Goal: Information Seeking & Learning: Learn about a topic

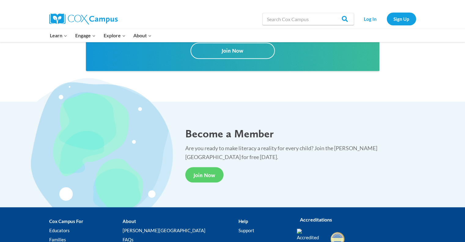
scroll to position [1060, 0]
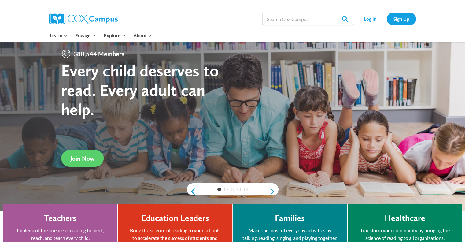
scroll to position [15, 0]
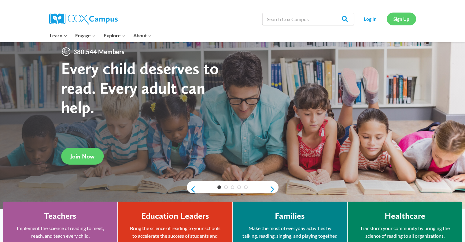
click at [403, 19] on link "Sign Up" at bounding box center [401, 19] width 29 height 13
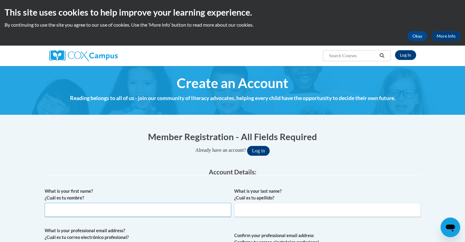
click at [53, 214] on input "What is your first name? ¿Cuál es tu nombre?" at bounding box center [138, 210] width 186 height 14
type input "Sharon"
type input "Bryant"
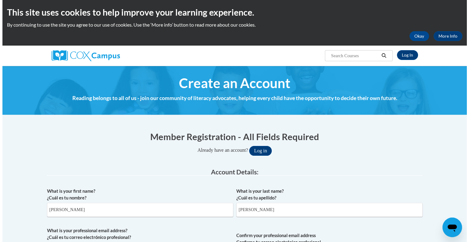
scroll to position [128, 0]
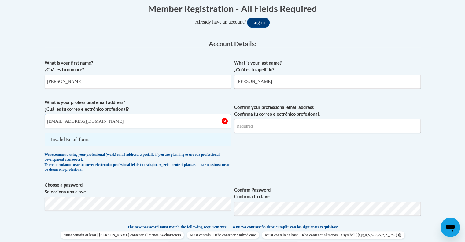
type input "sbryant@ymcalouisville.org"
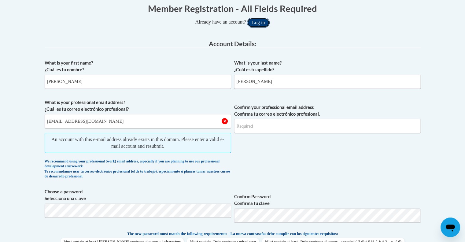
click at [264, 25] on button "Log in" at bounding box center [258, 23] width 23 height 10
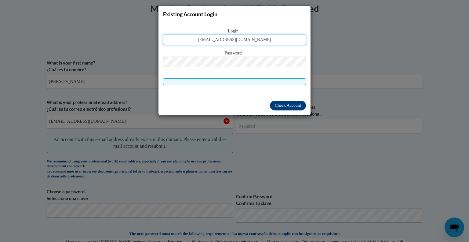
type input "sbryant@ymcalouisville.org"
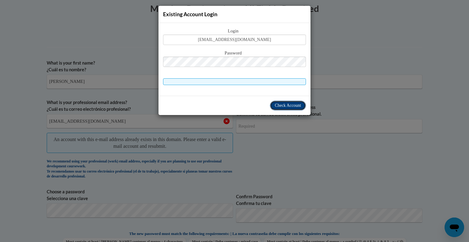
click at [284, 107] on span "Check Account" at bounding box center [288, 105] width 26 height 5
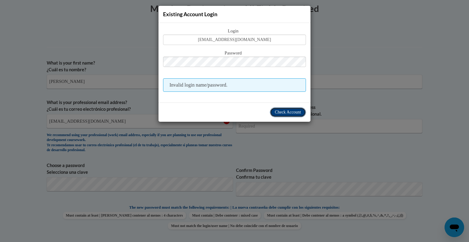
click at [277, 110] on span "Check Account" at bounding box center [288, 112] width 26 height 5
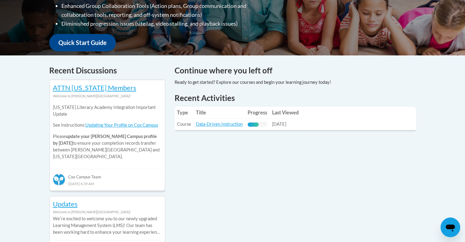
scroll to position [211, 0]
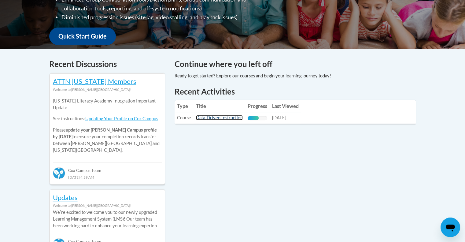
click at [237, 120] on link "Data-Driven Instruction" at bounding box center [219, 117] width 47 height 5
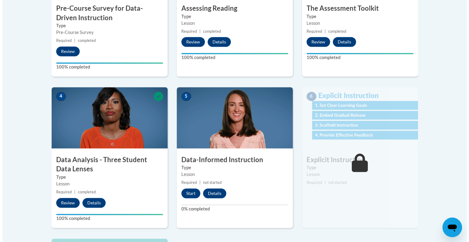
scroll to position [273, 0]
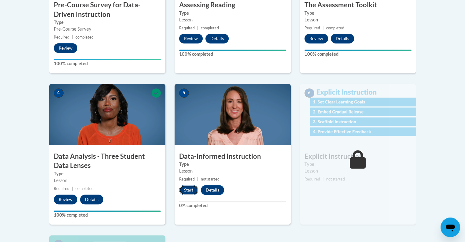
click at [192, 188] on button "Start" at bounding box center [188, 190] width 19 height 10
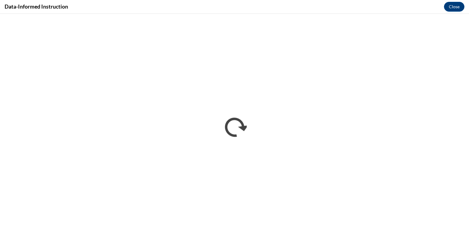
scroll to position [0, 0]
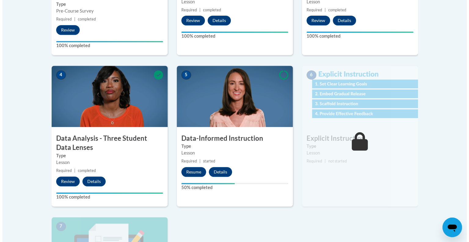
scroll to position [294, 0]
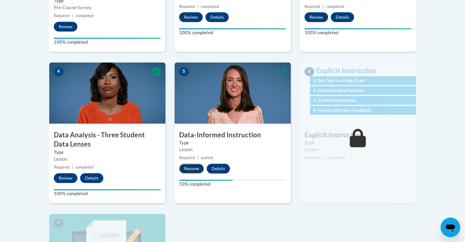
click at [194, 166] on button "Resume" at bounding box center [191, 169] width 25 height 10
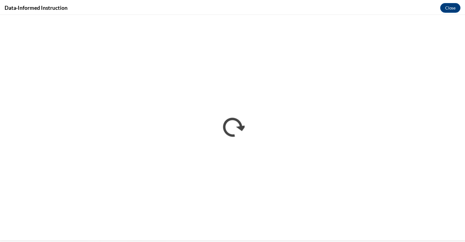
scroll to position [0, 0]
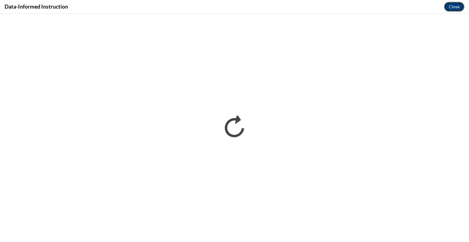
click at [456, 6] on button "Close" at bounding box center [454, 7] width 20 height 10
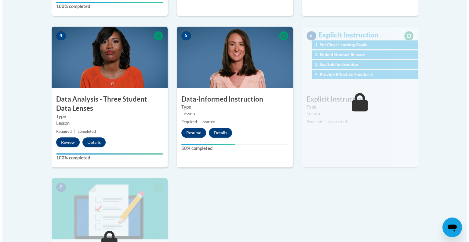
scroll to position [333, 0]
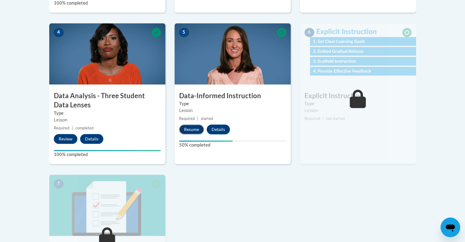
click at [193, 127] on button "Resume" at bounding box center [191, 129] width 25 height 10
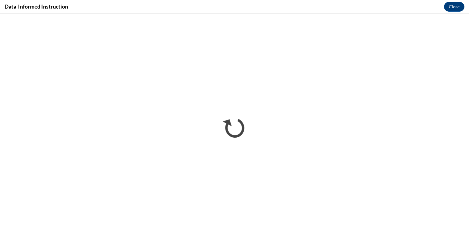
scroll to position [0, 0]
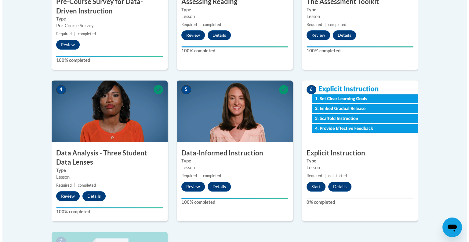
scroll to position [277, 0]
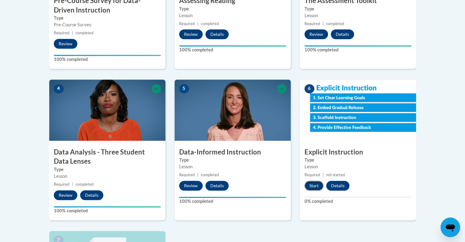
click at [311, 183] on button "Start" at bounding box center [313, 186] width 19 height 10
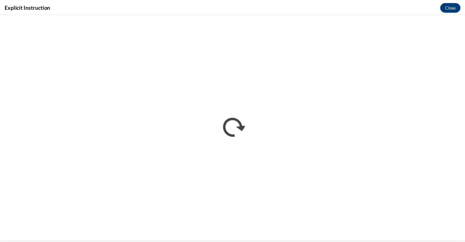
scroll to position [0, 0]
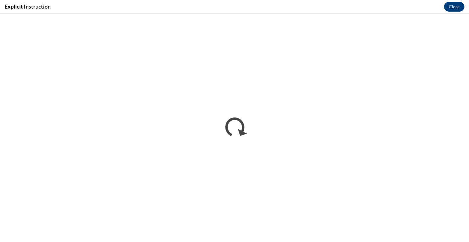
drag, startPoint x: 282, startPoint y: 226, endPoint x: 347, endPoint y: 2, distance: 233.1
click at [347, 2] on div "Explicit Instruction Close" at bounding box center [234, 7] width 469 height 14
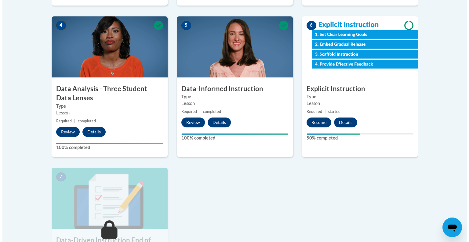
scroll to position [338, 0]
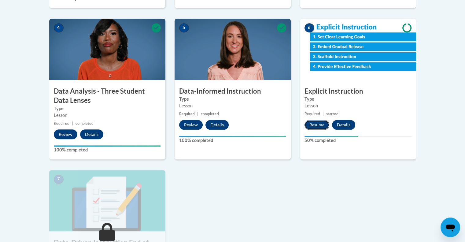
click at [315, 124] on button "Resume" at bounding box center [316, 125] width 25 height 10
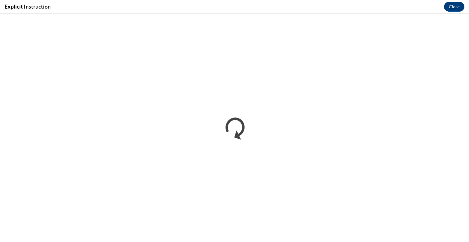
scroll to position [0, 0]
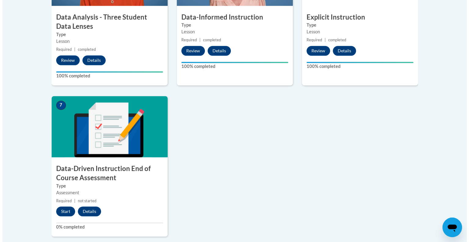
scroll to position [414, 0]
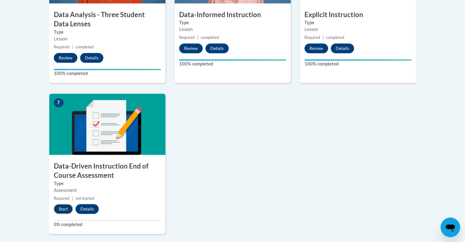
click at [64, 209] on button "Start" at bounding box center [63, 209] width 19 height 10
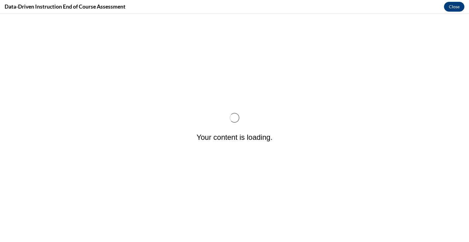
scroll to position [0, 0]
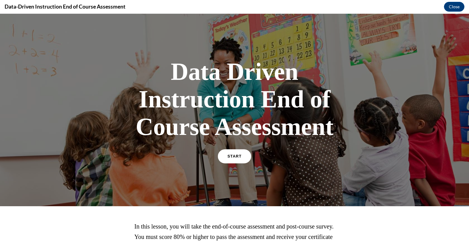
click at [232, 156] on span "START" at bounding box center [235, 156] width 14 height 5
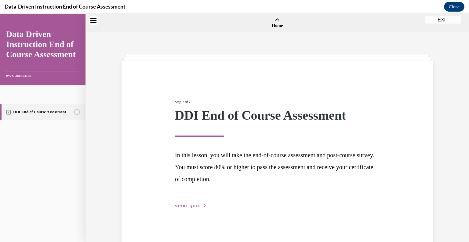
scroll to position [19, 0]
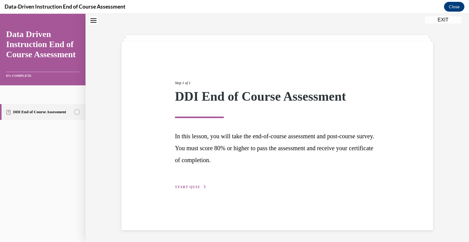
click at [187, 186] on span "START QUIZ" at bounding box center [187, 187] width 25 height 4
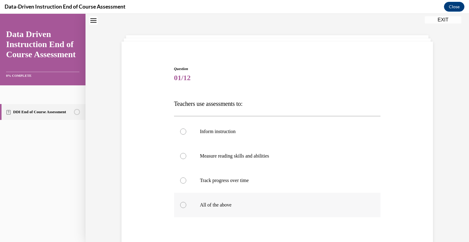
click at [183, 205] on div at bounding box center [183, 205] width 6 height 6
click at [183, 205] on input "All of the above" at bounding box center [183, 205] width 6 height 6
radio input "true"
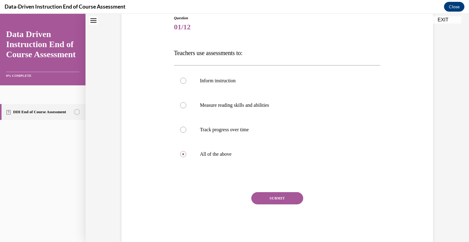
scroll to position [75, 0]
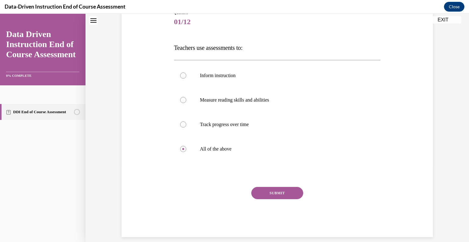
click at [292, 194] on button "SUBMIT" at bounding box center [278, 193] width 52 height 12
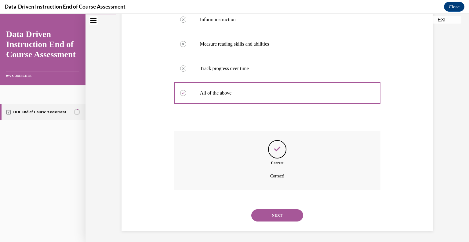
scroll to position [131, 0]
click at [269, 213] on button "NEXT" at bounding box center [278, 214] width 52 height 12
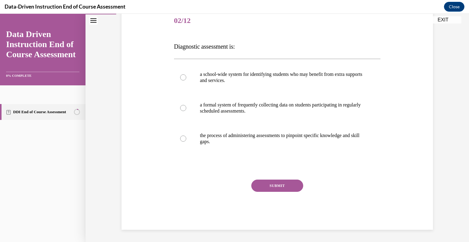
scroll to position [68, 0]
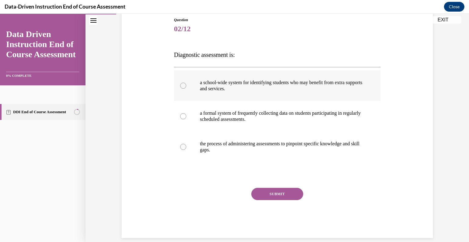
click at [182, 86] on div at bounding box center [183, 86] width 6 height 6
click at [182, 86] on input "a school-wide system for identifying students who may benefit from extra suppor…" at bounding box center [183, 86] width 6 height 6
radio input "true"
click at [265, 190] on button "SUBMIT" at bounding box center [278, 194] width 52 height 12
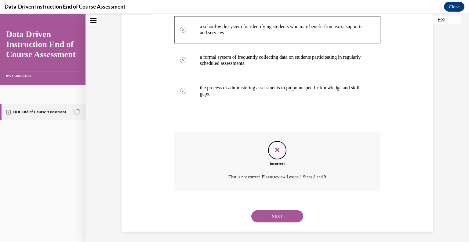
scroll to position [125, 0]
click at [275, 215] on button "NEXT" at bounding box center [278, 215] width 52 height 12
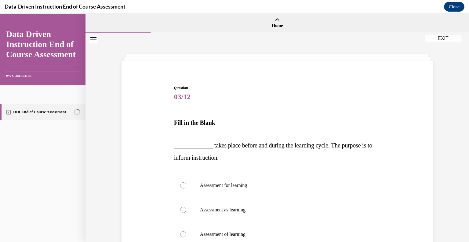
drag, startPoint x: 275, startPoint y: 215, endPoint x: 355, endPoint y: 148, distance: 104.8
click at [355, 148] on div "Question 03/12 Fill in the Blank _____________ takes place before and during th…" at bounding box center [277, 203] width 207 height 237
click at [406, 118] on div "Question 03/12 Fill in the Blank _____________ takes place before and during th…" at bounding box center [277, 195] width 315 height 256
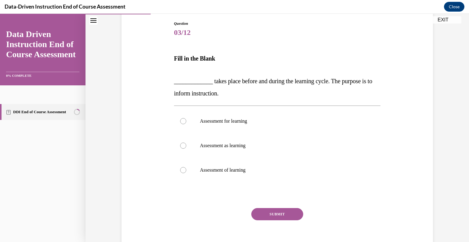
scroll to position [64, 0]
click at [183, 121] on div at bounding box center [183, 121] width 6 height 6
click at [183, 121] on input "Assessment for learning" at bounding box center [183, 121] width 6 height 6
radio input "true"
click at [289, 211] on button "SUBMIT" at bounding box center [278, 214] width 52 height 12
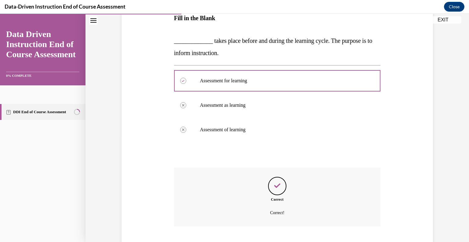
scroll to position [142, 0]
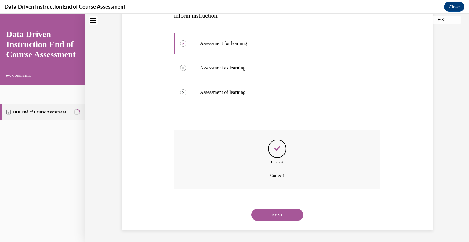
click at [283, 211] on button "NEXT" at bounding box center [278, 214] width 52 height 12
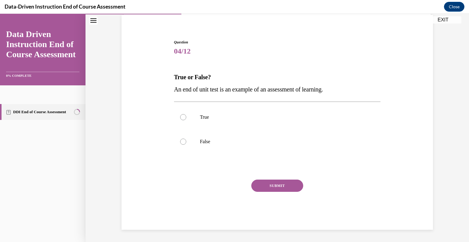
scroll to position [45, 0]
click at [185, 118] on label "True" at bounding box center [277, 117] width 207 height 24
click at [185, 118] on input "True" at bounding box center [183, 117] width 6 height 6
radio input "true"
click at [286, 188] on button "SUBMIT" at bounding box center [278, 186] width 52 height 12
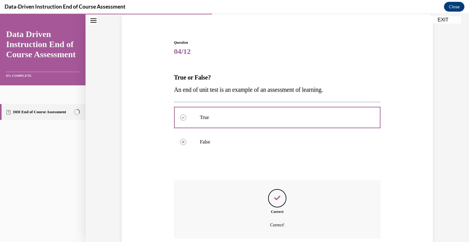
scroll to position [95, 0]
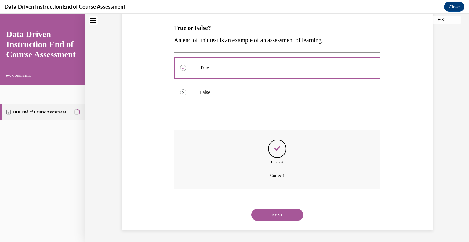
click at [271, 216] on button "NEXT" at bounding box center [278, 214] width 52 height 12
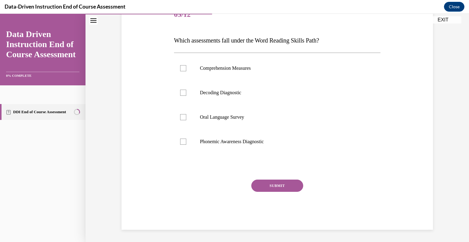
scroll to position [68, 0]
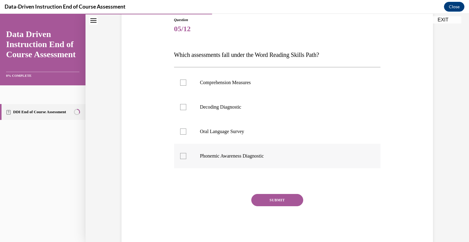
click at [182, 155] on div at bounding box center [183, 156] width 6 height 6
click at [182, 155] on input "Phonemic Awareness Diagnostic" at bounding box center [183, 156] width 6 height 6
click at [182, 156] on icon at bounding box center [183, 156] width 3 height 2
click at [181, 156] on input "Phonemic Awareness Diagnostic" at bounding box center [183, 156] width 6 height 6
checkbox input "false"
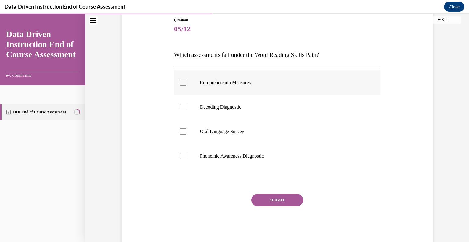
click at [181, 83] on div at bounding box center [183, 82] width 6 height 6
click at [181, 83] on input "Comprehension Measures" at bounding box center [183, 82] width 6 height 6
checkbox input "true"
click at [268, 200] on button "SUBMIT" at bounding box center [278, 200] width 52 height 12
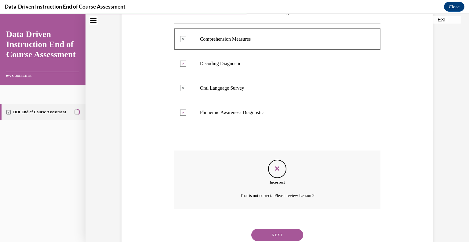
scroll to position [131, 0]
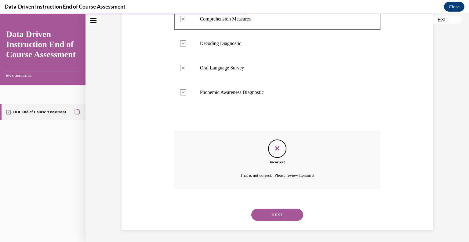
click at [281, 212] on button "NEXT" at bounding box center [278, 214] width 52 height 12
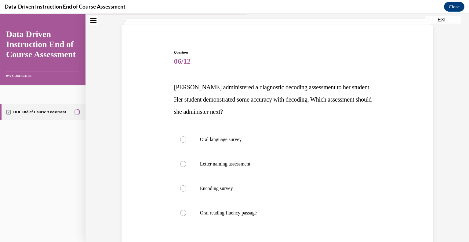
scroll to position [36, 0]
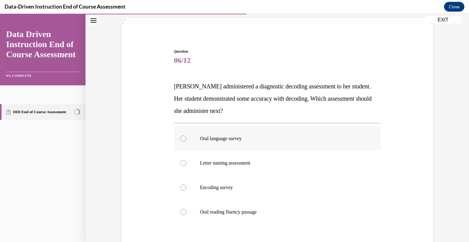
click at [180, 139] on div at bounding box center [183, 138] width 6 height 6
click at [180, 139] on input "Oral language survey" at bounding box center [183, 138] width 6 height 6
radio input "true"
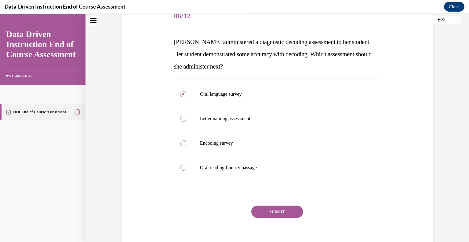
scroll to position [81, 0]
click at [272, 210] on button "SUBMIT" at bounding box center [278, 211] width 52 height 12
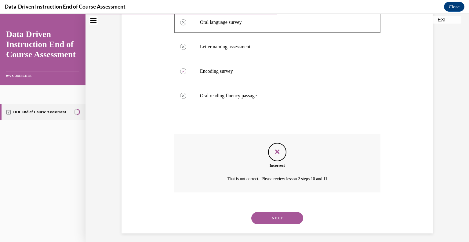
scroll to position [156, 0]
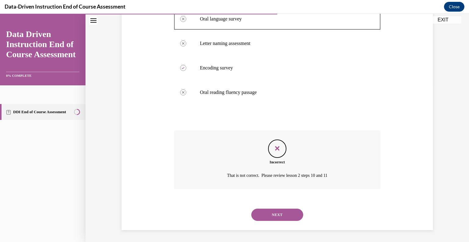
click at [277, 215] on button "NEXT" at bounding box center [278, 214] width 52 height 12
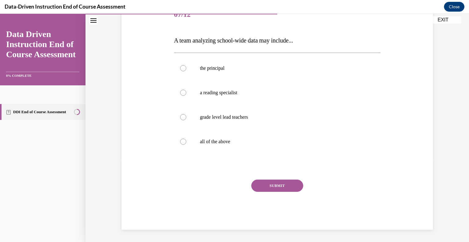
scroll to position [68, 0]
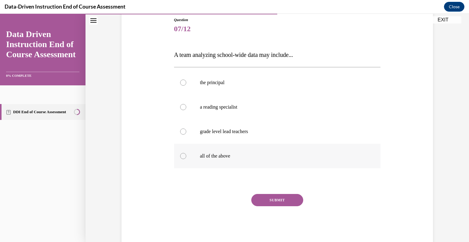
click at [182, 156] on div at bounding box center [183, 156] width 6 height 6
click at [182, 156] on input "all of the above" at bounding box center [183, 156] width 6 height 6
radio input "true"
drag, startPoint x: 280, startPoint y: 197, endPoint x: 278, endPoint y: 199, distance: 3.2
click at [278, 199] on button "SUBMIT" at bounding box center [278, 200] width 52 height 12
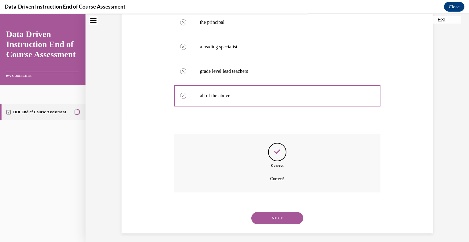
scroll to position [131, 0]
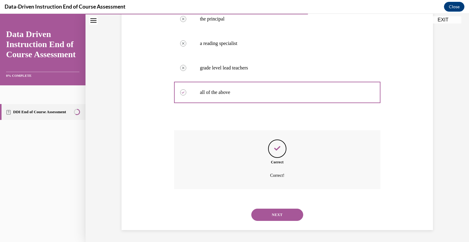
click at [278, 215] on button "NEXT" at bounding box center [278, 214] width 52 height 12
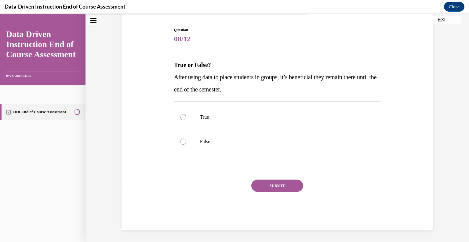
scroll to position [57, 0]
click at [181, 143] on div at bounding box center [183, 142] width 6 height 6
click at [181, 143] on input "False" at bounding box center [183, 142] width 6 height 6
radio input "true"
click at [280, 187] on button "SUBMIT" at bounding box center [278, 186] width 52 height 12
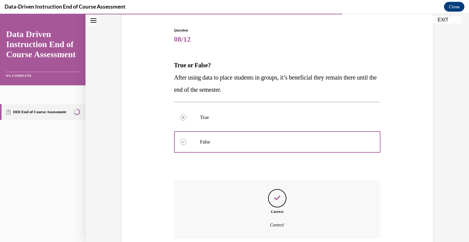
scroll to position [107, 0]
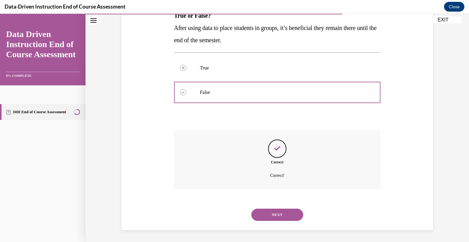
click at [279, 211] on button "NEXT" at bounding box center [278, 214] width 52 height 12
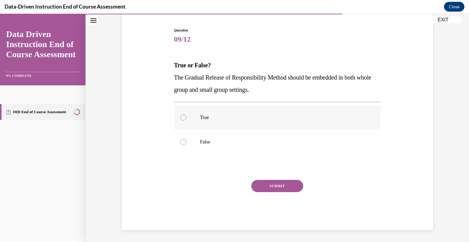
click at [180, 117] on div at bounding box center [183, 117] width 6 height 6
click at [180, 117] on input "True" at bounding box center [183, 117] width 6 height 6
radio input "true"
click at [267, 185] on button "SUBMIT" at bounding box center [278, 186] width 52 height 12
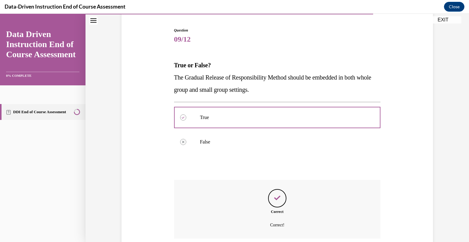
scroll to position [107, 0]
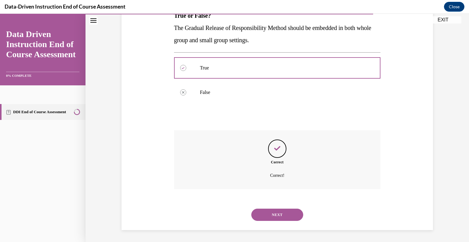
click at [270, 214] on button "NEXT" at bounding box center [278, 214] width 52 height 12
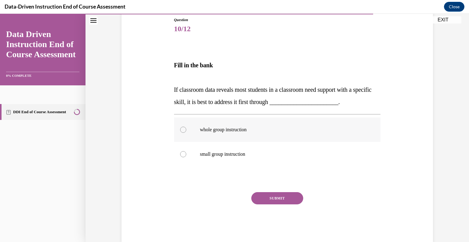
click at [181, 131] on div at bounding box center [183, 130] width 6 height 6
click at [181, 131] on input "whole group instruction" at bounding box center [183, 130] width 6 height 6
radio input "true"
click at [267, 196] on button "SUBMIT" at bounding box center [278, 198] width 52 height 12
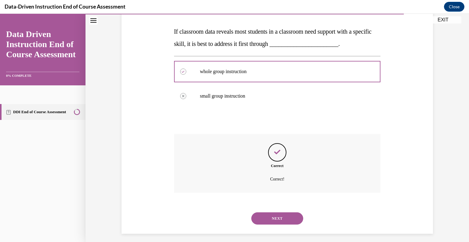
scroll to position [130, 0]
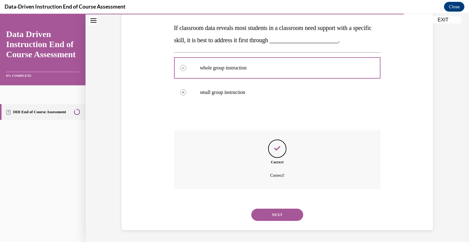
click at [274, 214] on button "NEXT" at bounding box center [278, 214] width 52 height 12
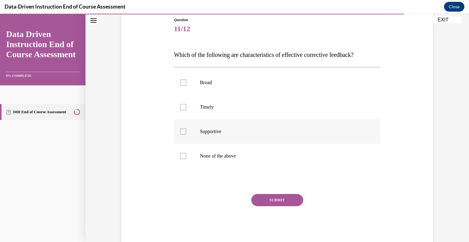
click at [182, 132] on div at bounding box center [183, 131] width 6 height 6
click at [182, 132] on input "Supportive" at bounding box center [183, 131] width 6 height 6
click at [182, 132] on icon at bounding box center [183, 132] width 3 height 2
click at [182, 132] on input "Supportive" at bounding box center [183, 131] width 6 height 6
checkbox input "false"
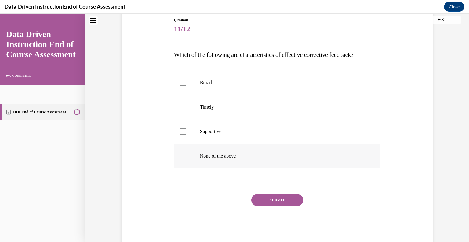
click at [180, 155] on div at bounding box center [183, 156] width 6 height 6
click at [180, 155] on input "None of the above" at bounding box center [183, 156] width 6 height 6
checkbox input "true"
click at [273, 201] on button "SUBMIT" at bounding box center [278, 200] width 52 height 12
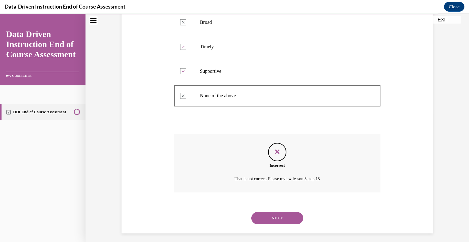
scroll to position [131, 0]
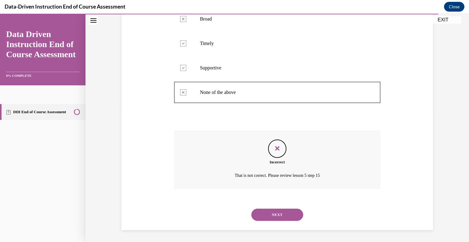
click at [279, 213] on button "NEXT" at bounding box center [278, 214] width 52 height 12
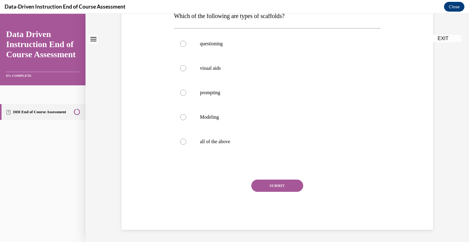
scroll to position [0, 0]
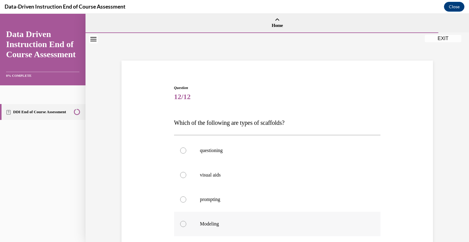
click at [183, 223] on div at bounding box center [183, 224] width 6 height 6
click at [183, 223] on input "Modeling" at bounding box center [183, 224] width 6 height 6
radio input "true"
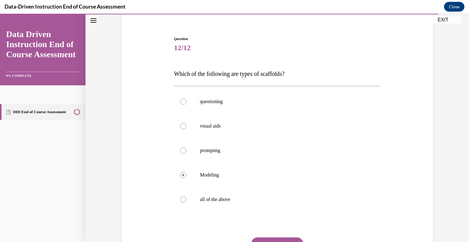
scroll to position [52, 0]
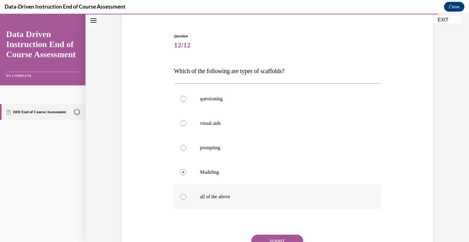
click at [180, 196] on div at bounding box center [183, 196] width 6 height 6
click at [180, 196] on input "all of the above" at bounding box center [183, 196] width 6 height 6
radio input "true"
click at [260, 237] on button "SUBMIT" at bounding box center [278, 240] width 52 height 12
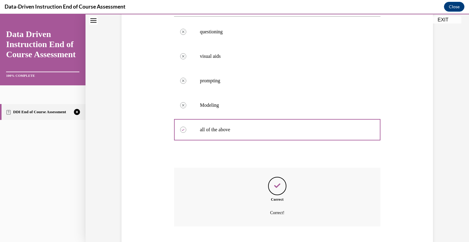
scroll to position [156, 0]
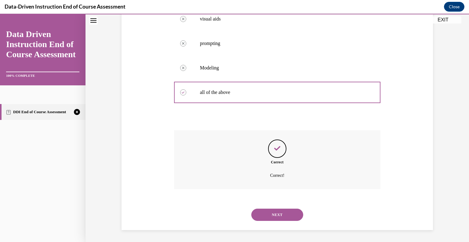
click at [282, 214] on button "NEXT" at bounding box center [278, 214] width 52 height 12
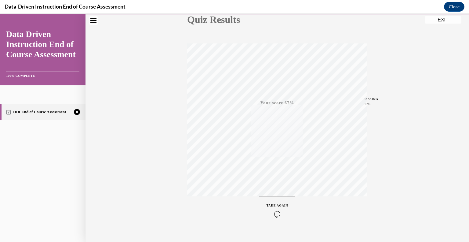
scroll to position [85, 0]
click at [272, 201] on icon "button" at bounding box center [278, 204] width 22 height 7
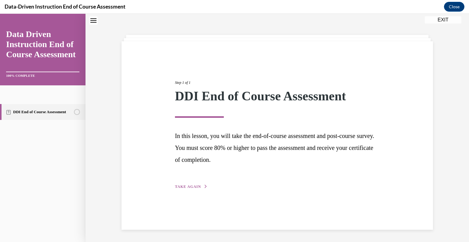
click at [188, 184] on span "TAKE AGAIN" at bounding box center [188, 186] width 26 height 4
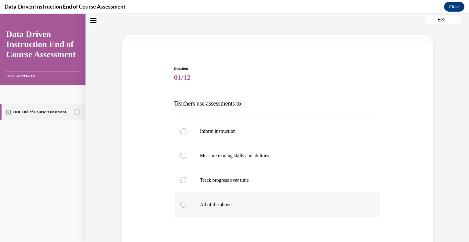
click at [183, 205] on div at bounding box center [183, 204] width 6 height 6
click at [183, 205] on input "All of the above" at bounding box center [183, 204] width 6 height 6
radio input "true"
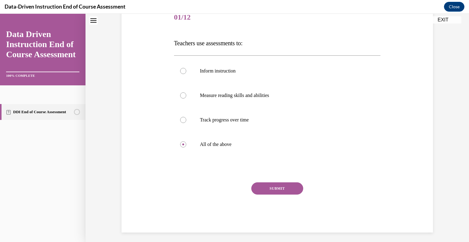
scroll to position [82, 0]
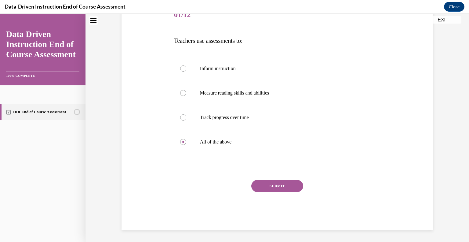
click at [282, 186] on button "SUBMIT" at bounding box center [278, 186] width 52 height 12
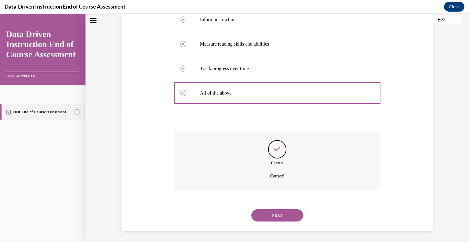
scroll to position [131, 0]
click at [277, 214] on button "NEXT" at bounding box center [278, 214] width 52 height 12
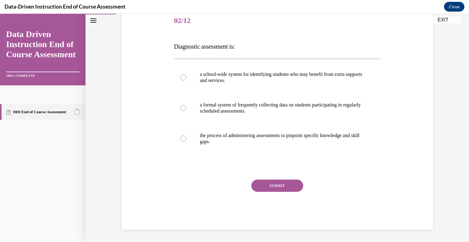
scroll to position [68, 0]
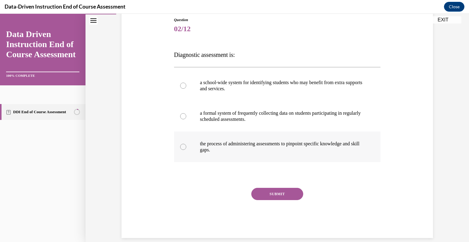
click at [181, 145] on div at bounding box center [183, 147] width 6 height 6
click at [181, 145] on input "the process of administering assessments to pinpoint specific knowledge and ski…" at bounding box center [183, 147] width 6 height 6
radio input "true"
click at [272, 193] on button "SUBMIT" at bounding box center [278, 194] width 52 height 12
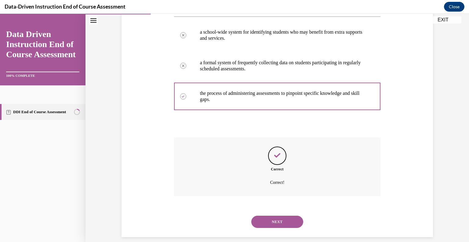
scroll to position [125, 0]
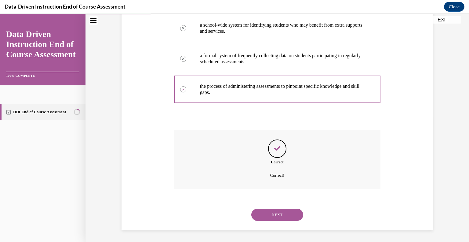
click at [274, 215] on button "NEXT" at bounding box center [278, 214] width 52 height 12
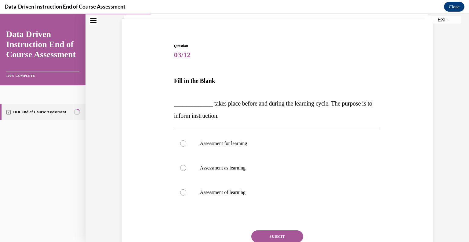
scroll to position [43, 0]
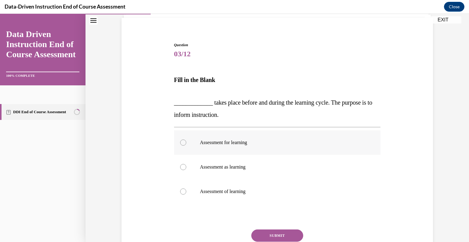
click at [180, 141] on div at bounding box center [183, 142] width 6 height 6
click at [180, 141] on input "Assessment for learning" at bounding box center [183, 142] width 6 height 6
radio input "true"
click at [279, 234] on button "SUBMIT" at bounding box center [278, 235] width 52 height 12
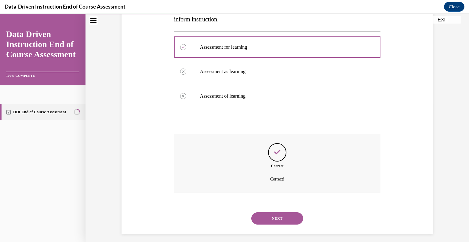
scroll to position [142, 0]
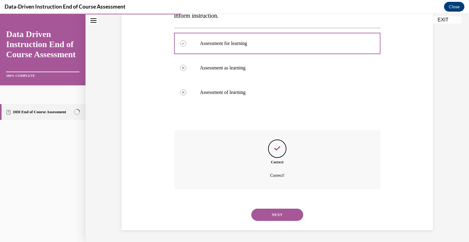
click at [279, 214] on button "NEXT" at bounding box center [278, 214] width 52 height 12
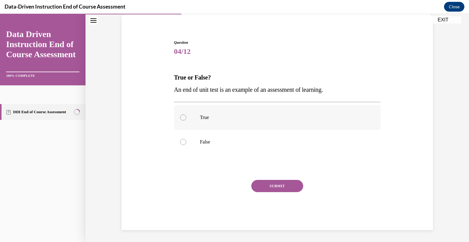
click at [180, 117] on div at bounding box center [183, 117] width 6 height 6
click at [180, 117] on input "True" at bounding box center [183, 117] width 6 height 6
radio input "true"
click at [269, 184] on button "SUBMIT" at bounding box center [278, 186] width 52 height 12
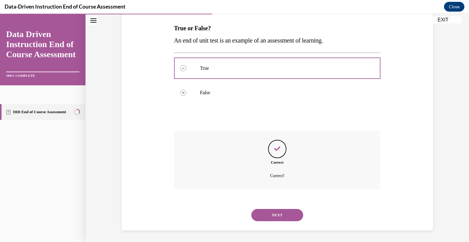
scroll to position [95, 0]
click at [277, 217] on button "NEXT" at bounding box center [278, 214] width 52 height 12
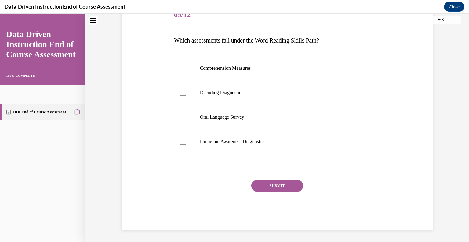
scroll to position [68, 0]
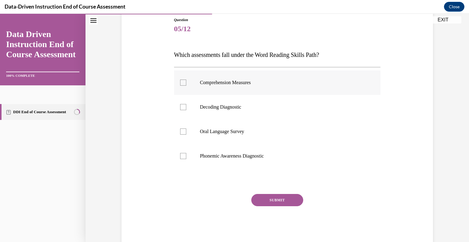
click at [181, 83] on div at bounding box center [183, 82] width 6 height 6
click at [181, 83] on input "Comprehension Measures" at bounding box center [183, 82] width 6 height 6
checkbox input "true"
click at [272, 200] on button "SUBMIT" at bounding box center [278, 200] width 52 height 12
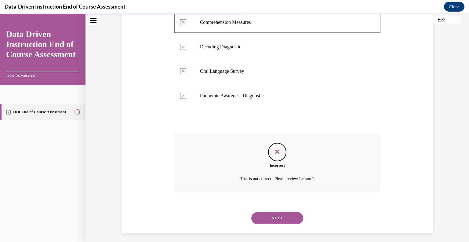
scroll to position [131, 0]
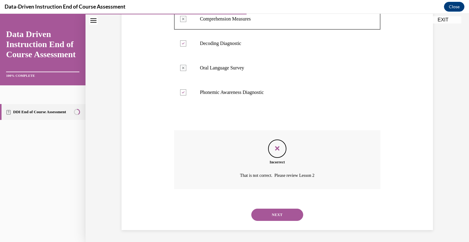
click at [278, 213] on button "NEXT" at bounding box center [278, 214] width 52 height 12
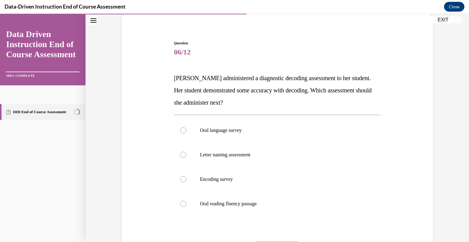
scroll to position [45, 0]
click at [181, 130] on div at bounding box center [183, 130] width 6 height 6
click at [181, 130] on input "Oral language survey" at bounding box center [183, 130] width 6 height 6
radio input "true"
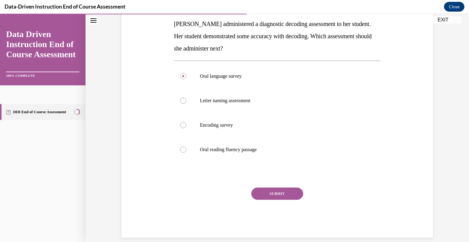
scroll to position [99, 0]
click at [288, 191] on button "SUBMIT" at bounding box center [278, 193] width 52 height 12
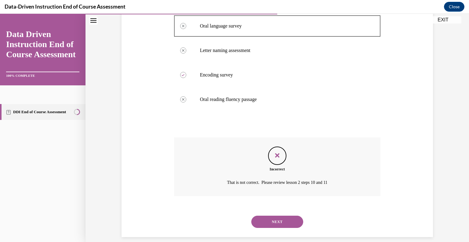
scroll to position [150, 0]
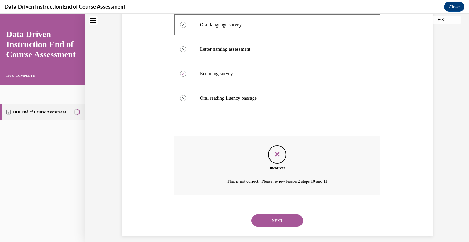
click at [273, 220] on button "NEXT" at bounding box center [278, 220] width 52 height 12
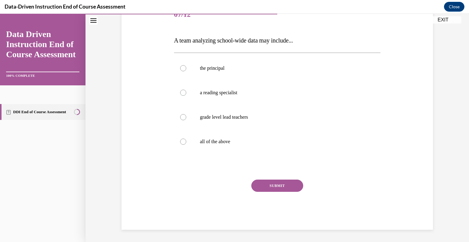
scroll to position [68, 0]
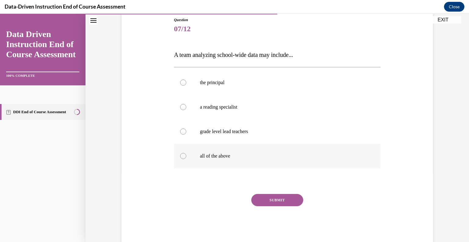
click at [181, 153] on div at bounding box center [183, 156] width 6 height 6
click at [181, 153] on input "all of the above" at bounding box center [183, 156] width 6 height 6
radio input "true"
click at [280, 199] on button "SUBMIT" at bounding box center [278, 200] width 52 height 12
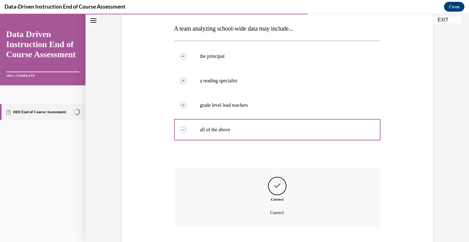
scroll to position [131, 0]
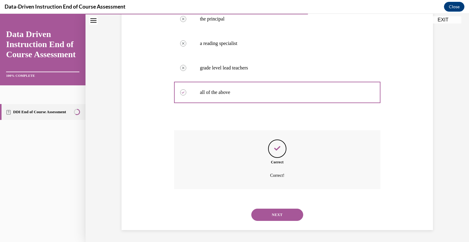
click at [278, 215] on button "NEXT" at bounding box center [278, 214] width 52 height 12
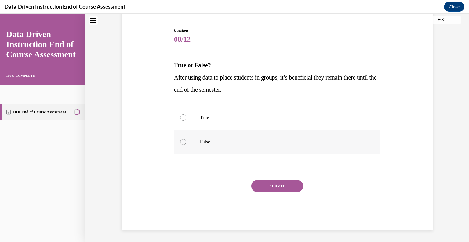
click at [180, 142] on div at bounding box center [183, 142] width 6 height 6
click at [180, 142] on input "False" at bounding box center [183, 142] width 6 height 6
radio input "true"
click at [278, 185] on button "SUBMIT" at bounding box center [278, 186] width 52 height 12
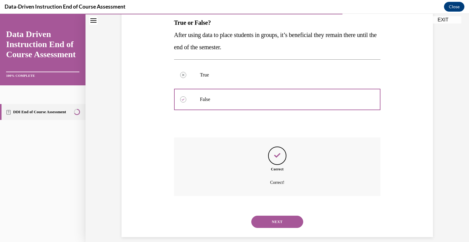
scroll to position [107, 0]
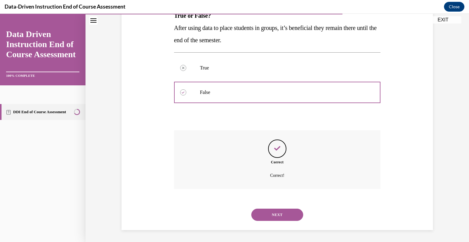
click at [275, 215] on button "NEXT" at bounding box center [278, 214] width 52 height 12
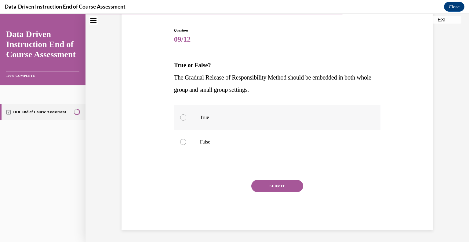
click at [182, 116] on div at bounding box center [183, 117] width 6 height 6
click at [182, 116] on input "True" at bounding box center [183, 117] width 6 height 6
radio input "true"
click at [281, 185] on button "SUBMIT" at bounding box center [278, 186] width 52 height 12
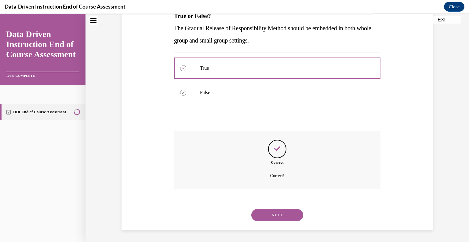
scroll to position [107, 0]
click at [279, 213] on button "NEXT" at bounding box center [278, 214] width 52 height 12
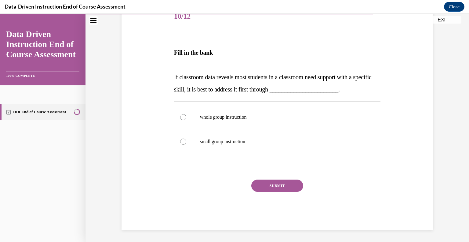
scroll to position [68, 0]
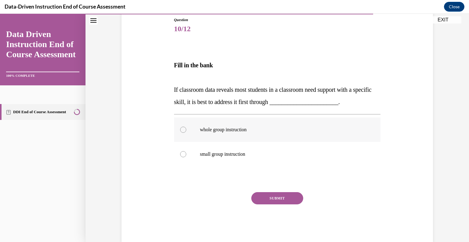
click at [181, 130] on div at bounding box center [183, 130] width 6 height 6
click at [181, 130] on input "whole group instruction" at bounding box center [183, 130] width 6 height 6
radio input "true"
click at [267, 195] on button "SUBMIT" at bounding box center [278, 198] width 52 height 12
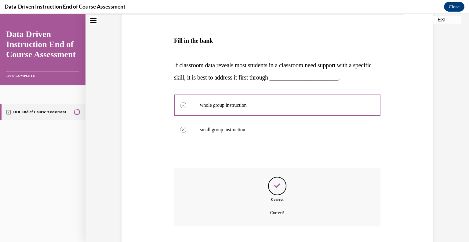
scroll to position [130, 0]
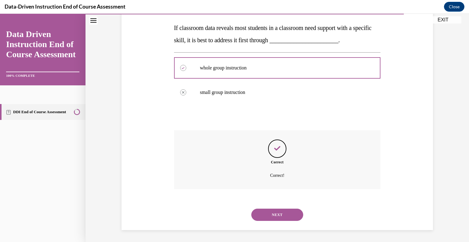
click at [277, 212] on button "NEXT" at bounding box center [278, 214] width 52 height 12
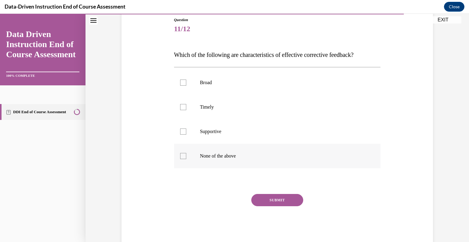
click at [182, 155] on div at bounding box center [183, 156] width 6 height 6
click at [182, 155] on input "None of the above" at bounding box center [183, 156] width 6 height 6
checkbox input "true"
click at [265, 199] on button "SUBMIT" at bounding box center [278, 200] width 52 height 12
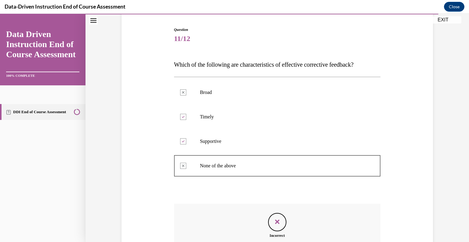
scroll to position [131, 0]
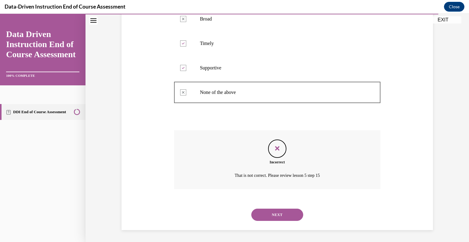
click at [280, 216] on button "NEXT" at bounding box center [278, 214] width 52 height 12
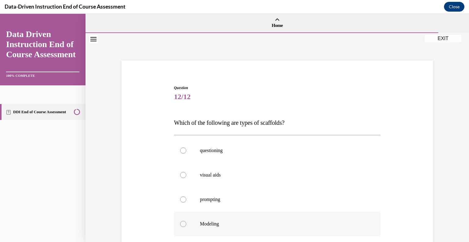
click at [181, 223] on div at bounding box center [183, 224] width 6 height 6
click at [181, 223] on input "Modeling" at bounding box center [183, 224] width 6 height 6
radio input "true"
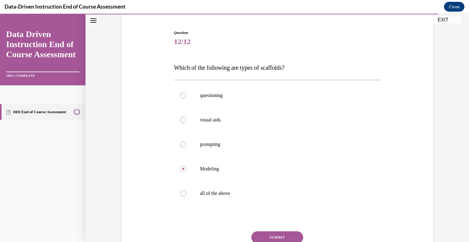
scroll to position [58, 0]
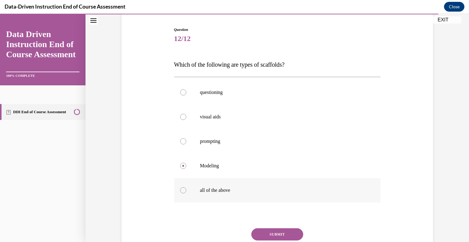
click at [180, 190] on div at bounding box center [183, 190] width 6 height 6
click at [180, 190] on input "all of the above" at bounding box center [183, 190] width 6 height 6
radio input "true"
click at [279, 232] on button "SUBMIT" at bounding box center [278, 234] width 52 height 12
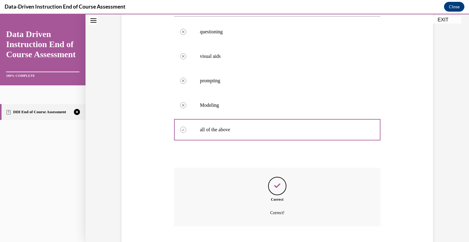
scroll to position [156, 0]
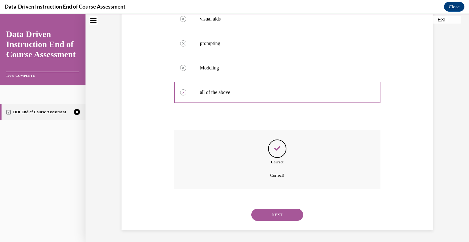
click at [278, 215] on button "NEXT" at bounding box center [278, 214] width 52 height 12
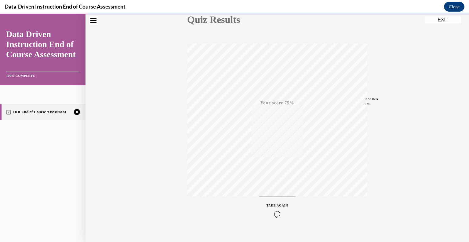
scroll to position [85, 0]
click at [280, 199] on div "TAKE AGAIN" at bounding box center [278, 201] width 22 height 14
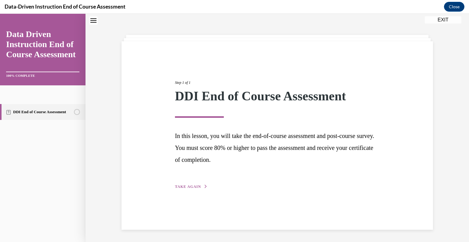
scroll to position [19, 0]
click at [191, 187] on span "TAKE AGAIN" at bounding box center [188, 186] width 26 height 4
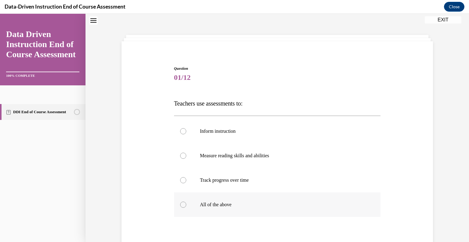
click at [182, 205] on div at bounding box center [183, 204] width 6 height 6
click at [182, 205] on input "All of the above" at bounding box center [183, 204] width 6 height 6
radio input "true"
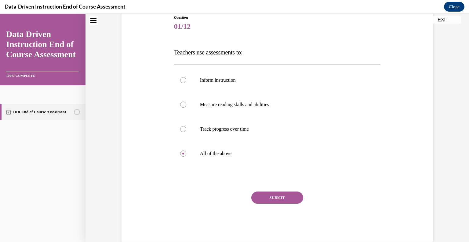
scroll to position [71, 0]
click at [273, 195] on button "SUBMIT" at bounding box center [278, 197] width 52 height 12
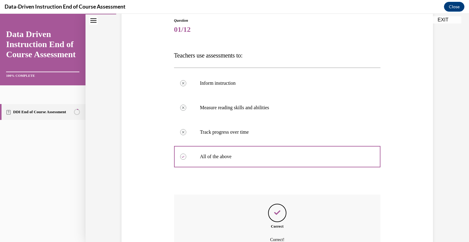
scroll to position [131, 0]
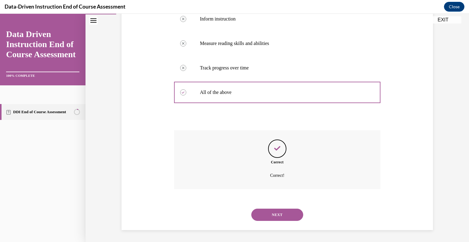
click at [274, 216] on button "NEXT" at bounding box center [278, 214] width 52 height 12
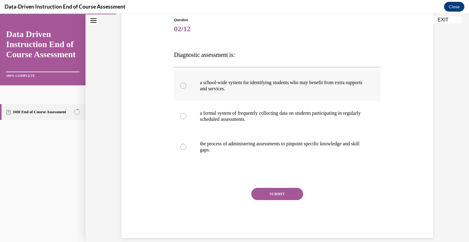
click at [180, 85] on div at bounding box center [183, 86] width 6 height 6
click at [180, 85] on input "a school-wide system for identifying students who may benefit from extra suppor…" at bounding box center [183, 86] width 6 height 6
radio input "true"
click at [275, 194] on button "SUBMIT" at bounding box center [278, 194] width 52 height 12
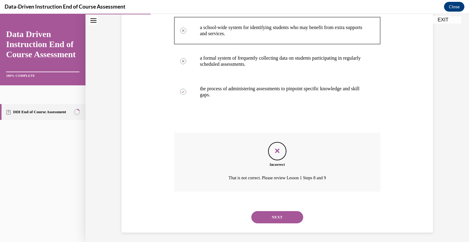
scroll to position [125, 0]
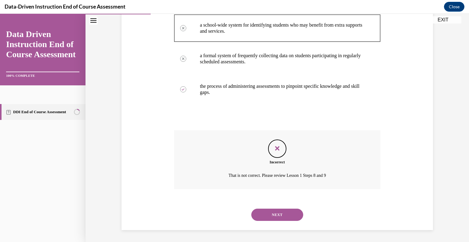
click at [279, 213] on button "NEXT" at bounding box center [278, 214] width 52 height 12
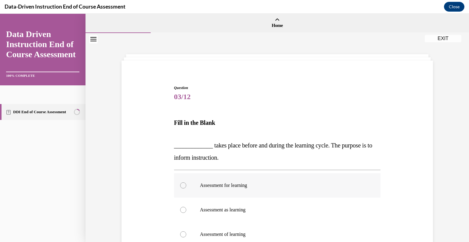
click at [181, 186] on div at bounding box center [183, 185] width 6 height 6
click at [181, 186] on input "Assessment for learning" at bounding box center [183, 185] width 6 height 6
radio input "true"
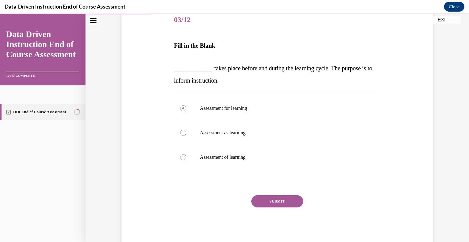
scroll to position [80, 0]
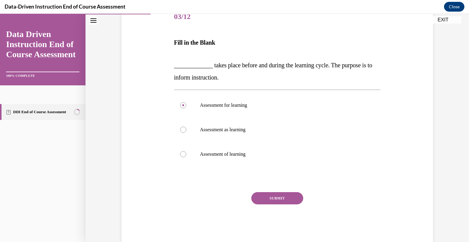
click at [292, 193] on button "SUBMIT" at bounding box center [278, 198] width 52 height 12
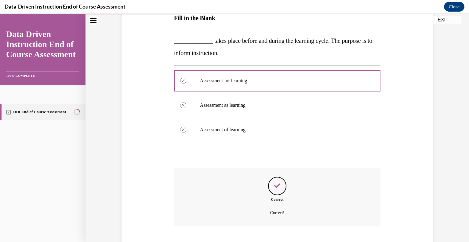
scroll to position [142, 0]
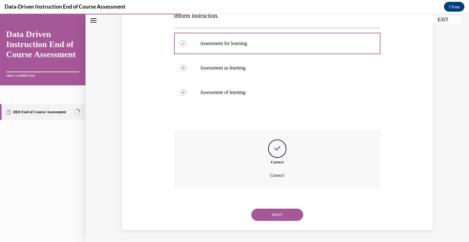
click at [278, 214] on button "NEXT" at bounding box center [278, 214] width 52 height 12
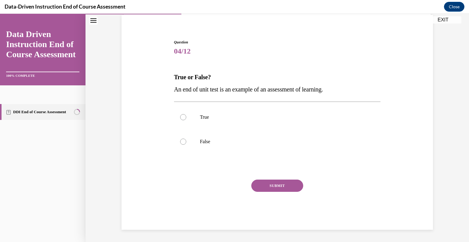
scroll to position [45, 0]
click at [180, 116] on div at bounding box center [183, 117] width 6 height 6
click at [180, 116] on input "True" at bounding box center [183, 117] width 6 height 6
radio input "true"
click at [270, 186] on button "SUBMIT" at bounding box center [278, 186] width 52 height 12
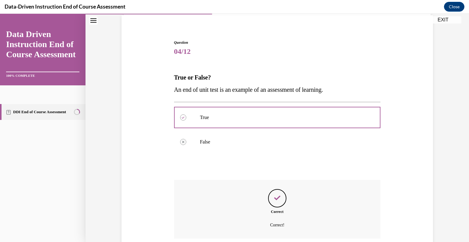
scroll to position [95, 0]
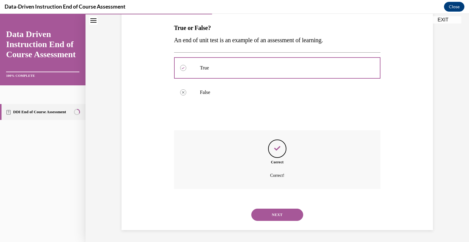
click at [276, 213] on button "NEXT" at bounding box center [278, 214] width 52 height 12
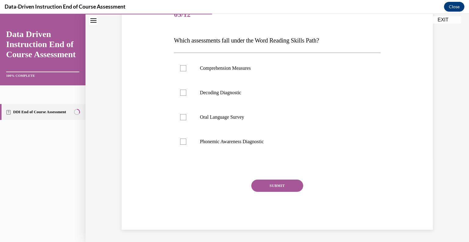
scroll to position [68, 0]
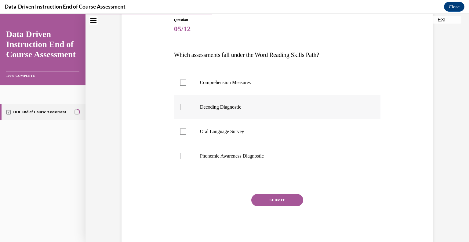
click at [180, 106] on div at bounding box center [183, 107] width 6 height 6
click at [180, 106] on input "Decoding Diagnostic" at bounding box center [183, 107] width 6 height 6
checkbox input "true"
click at [270, 201] on button "SUBMIT" at bounding box center [278, 200] width 52 height 12
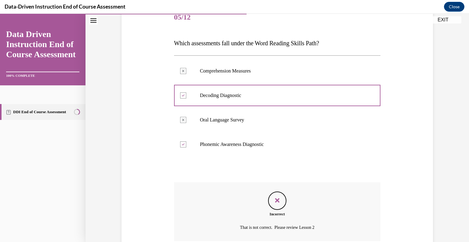
scroll to position [131, 0]
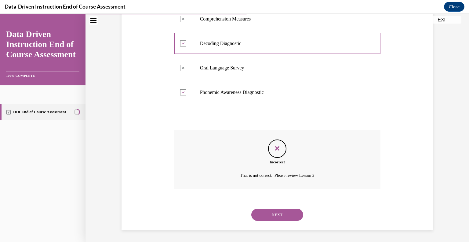
click at [281, 211] on button "NEXT" at bounding box center [278, 214] width 52 height 12
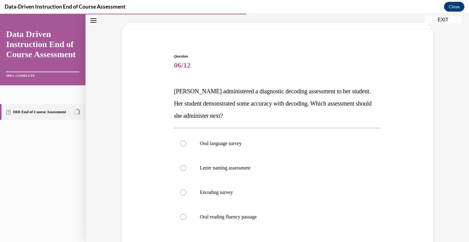
scroll to position [32, 0]
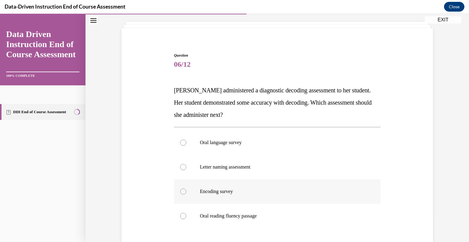
click at [180, 191] on div at bounding box center [183, 191] width 6 height 6
click at [180, 191] on input "Encoding survey" at bounding box center [183, 191] width 6 height 6
radio input "true"
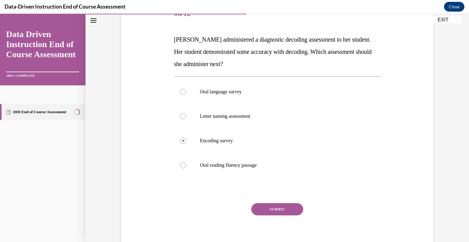
scroll to position [84, 0]
click at [285, 203] on button "SUBMIT" at bounding box center [278, 208] width 52 height 12
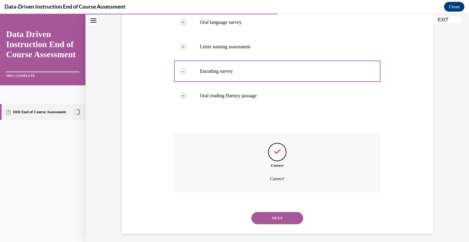
scroll to position [156, 0]
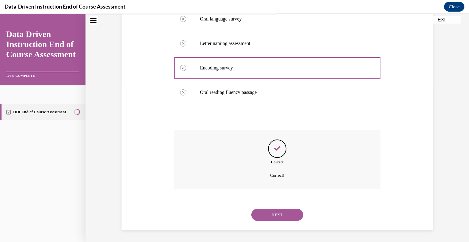
click at [284, 210] on button "NEXT" at bounding box center [278, 214] width 52 height 12
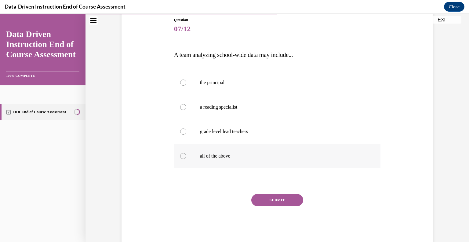
click at [182, 156] on div at bounding box center [183, 156] width 6 height 6
click at [182, 156] on input "all of the above" at bounding box center [183, 156] width 6 height 6
radio input "true"
click at [262, 199] on button "SUBMIT" at bounding box center [278, 200] width 52 height 12
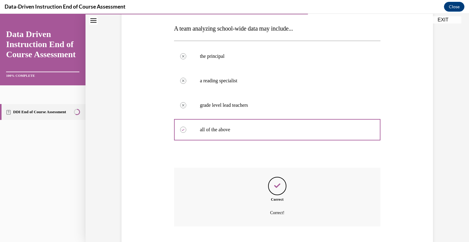
scroll to position [131, 0]
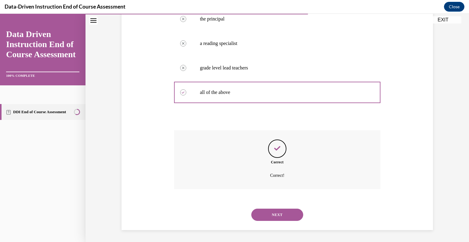
click at [270, 216] on button "NEXT" at bounding box center [278, 214] width 52 height 12
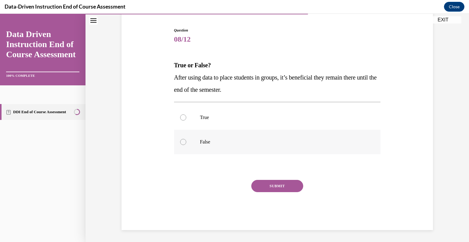
click at [180, 142] on div at bounding box center [183, 142] width 6 height 6
click at [180, 142] on input "False" at bounding box center [183, 142] width 6 height 6
radio input "true"
click at [269, 184] on button "SUBMIT" at bounding box center [278, 186] width 52 height 12
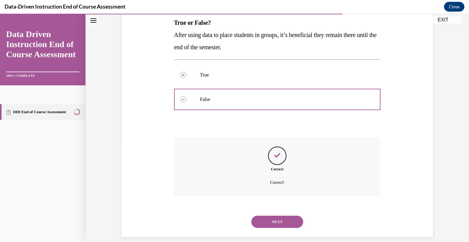
scroll to position [107, 0]
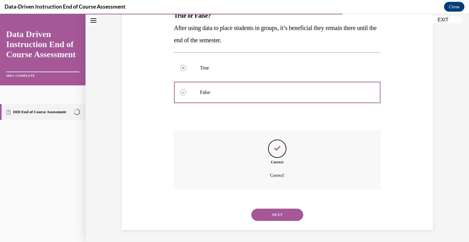
click at [275, 213] on button "NEXT" at bounding box center [278, 214] width 52 height 12
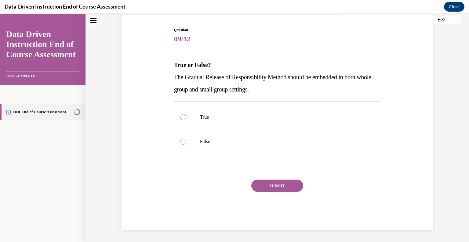
scroll to position [57, 0]
click at [182, 116] on div at bounding box center [183, 117] width 6 height 6
click at [182, 116] on input "True" at bounding box center [183, 117] width 6 height 6
radio input "true"
click at [271, 187] on button "SUBMIT" at bounding box center [278, 186] width 52 height 12
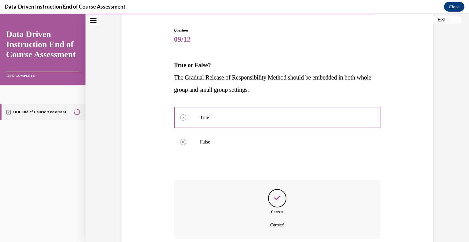
scroll to position [107, 0]
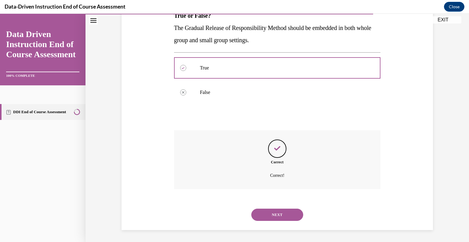
click at [274, 215] on button "NEXT" at bounding box center [278, 214] width 52 height 12
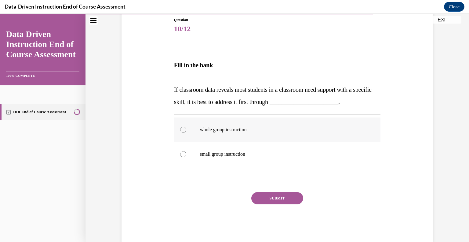
click at [180, 130] on div at bounding box center [183, 130] width 6 height 6
click at [180, 130] on input "whole group instruction" at bounding box center [183, 130] width 6 height 6
radio input "true"
click at [274, 195] on button "SUBMIT" at bounding box center [278, 198] width 52 height 12
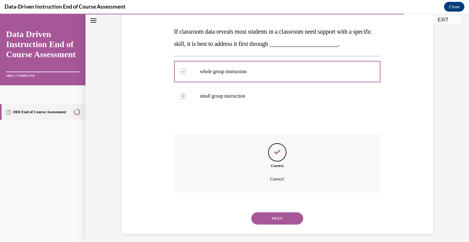
scroll to position [130, 0]
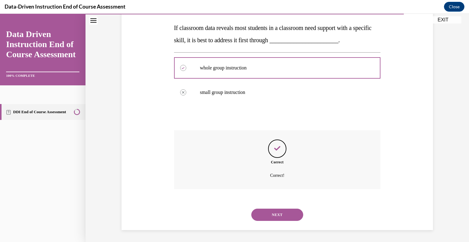
click at [275, 216] on button "NEXT" at bounding box center [278, 214] width 52 height 12
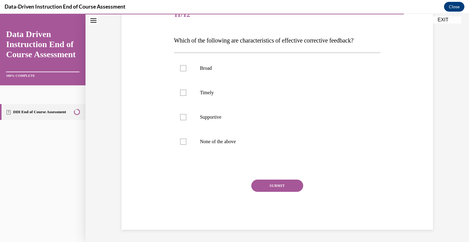
scroll to position [68, 0]
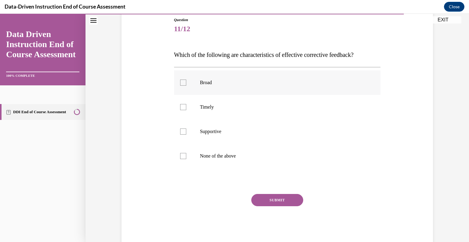
click at [182, 81] on div at bounding box center [183, 82] width 6 height 6
click at [182, 81] on input "Broad" at bounding box center [183, 82] width 6 height 6
checkbox input "true"
click at [274, 200] on button "SUBMIT" at bounding box center [278, 200] width 52 height 12
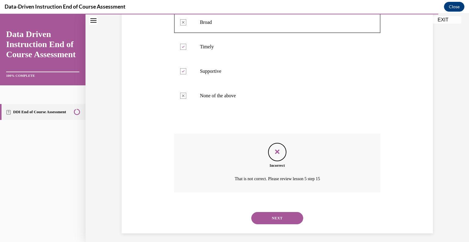
scroll to position [131, 0]
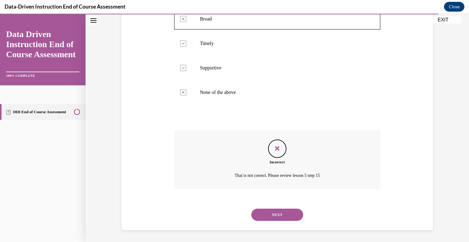
click at [274, 213] on button "NEXT" at bounding box center [278, 214] width 52 height 12
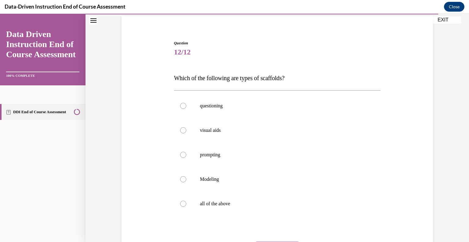
scroll to position [45, 0]
click at [182, 202] on div at bounding box center [183, 203] width 6 height 6
click at [182, 202] on input "all of the above" at bounding box center [183, 203] width 6 height 6
radio input "true"
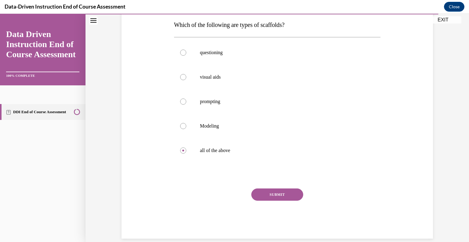
scroll to position [105, 0]
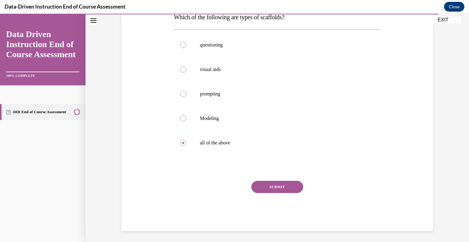
click at [269, 189] on button "SUBMIT" at bounding box center [278, 187] width 52 height 12
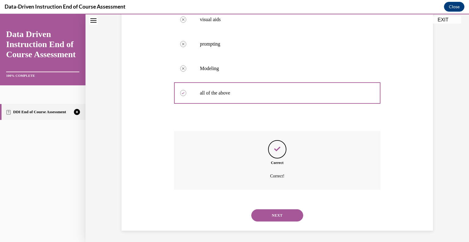
scroll to position [156, 0]
click at [277, 215] on button "NEXT" at bounding box center [278, 214] width 52 height 12
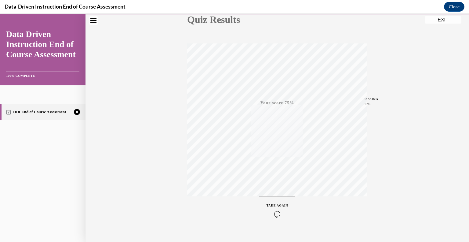
scroll to position [85, 0]
click at [274, 197] on span "TAKE AGAIN" at bounding box center [278, 195] width 22 height 3
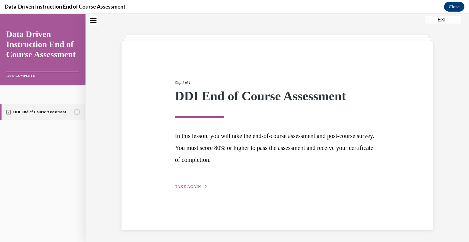
click at [189, 186] on span "TAKE AGAIN" at bounding box center [188, 186] width 26 height 4
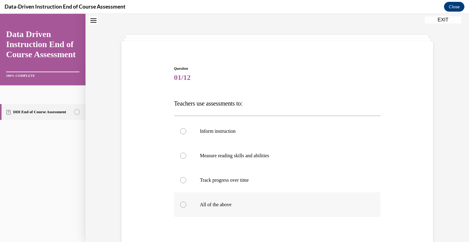
click at [182, 203] on div at bounding box center [183, 204] width 6 height 6
click at [182, 203] on input "All of the above" at bounding box center [183, 204] width 6 height 6
radio input "true"
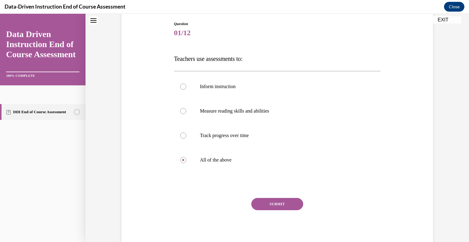
scroll to position [65, 0]
click at [286, 202] on button "SUBMIT" at bounding box center [278, 203] width 52 height 12
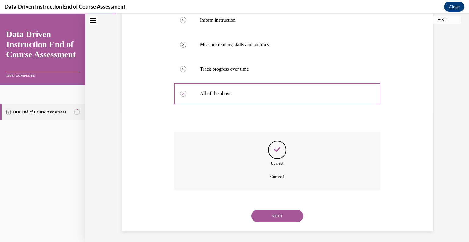
scroll to position [131, 0]
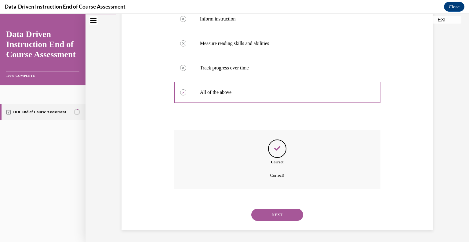
click at [278, 215] on button "NEXT" at bounding box center [278, 214] width 52 height 12
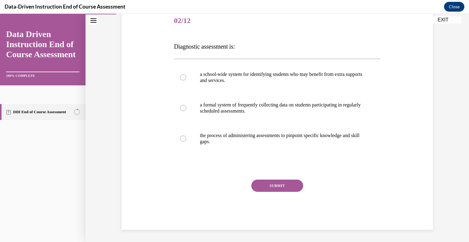
scroll to position [68, 0]
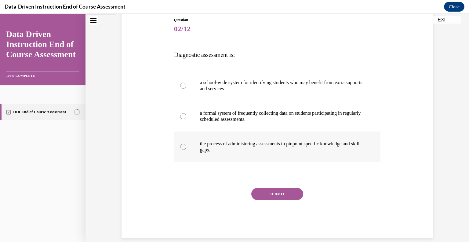
click at [181, 146] on div at bounding box center [183, 147] width 6 height 6
click at [181, 146] on input "the process of administering assessments to pinpoint specific knowledge and ski…" at bounding box center [183, 147] width 6 height 6
radio input "true"
click at [275, 193] on button "SUBMIT" at bounding box center [278, 194] width 52 height 12
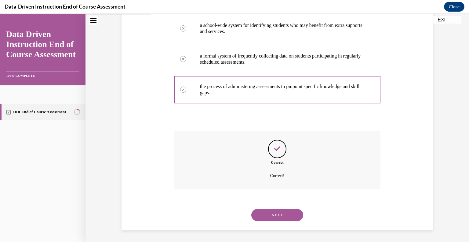
scroll to position [125, 0]
click at [276, 215] on button "NEXT" at bounding box center [278, 214] width 52 height 12
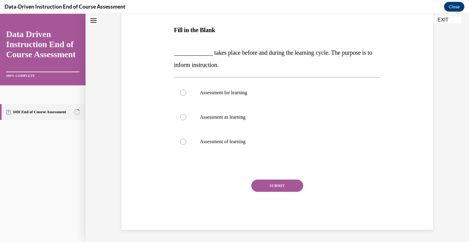
scroll to position [0, 0]
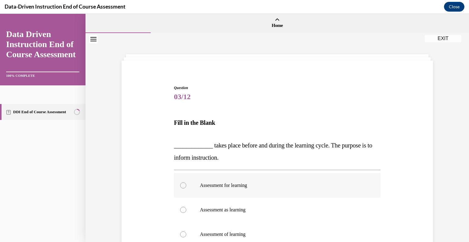
click at [182, 186] on div at bounding box center [183, 185] width 6 height 6
click at [182, 186] on input "Assessment for learning" at bounding box center [183, 185] width 6 height 6
radio input "true"
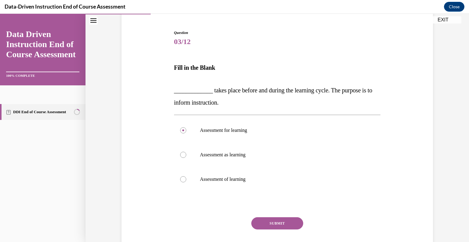
scroll to position [60, 0]
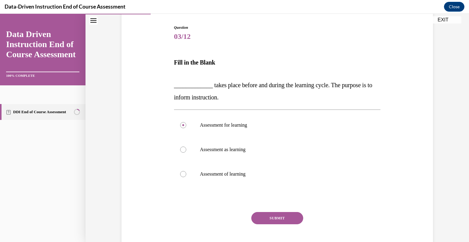
click at [272, 218] on button "SUBMIT" at bounding box center [278, 218] width 52 height 12
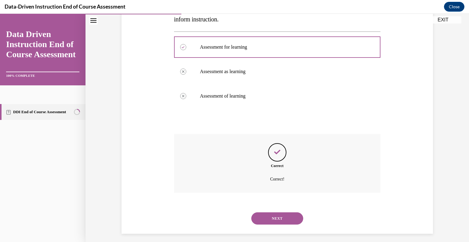
scroll to position [142, 0]
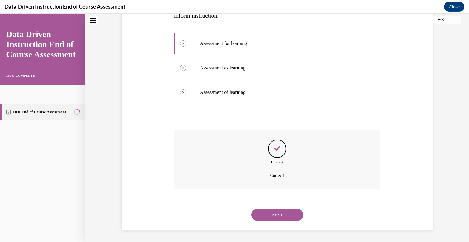
click at [273, 212] on button "NEXT" at bounding box center [278, 214] width 52 height 12
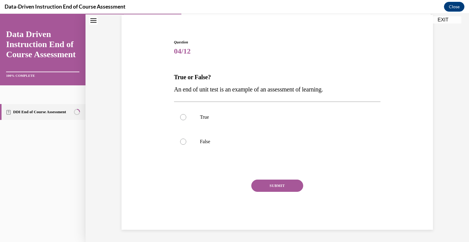
scroll to position [45, 0]
click at [181, 118] on div at bounding box center [183, 117] width 6 height 6
click at [181, 118] on input "True" at bounding box center [183, 117] width 6 height 6
radio input "true"
click at [264, 183] on button "SUBMIT" at bounding box center [278, 186] width 52 height 12
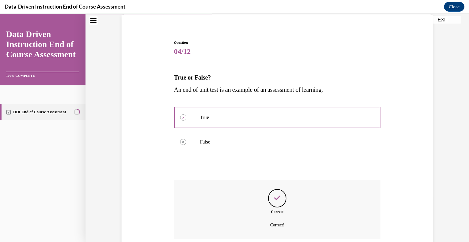
scroll to position [95, 0]
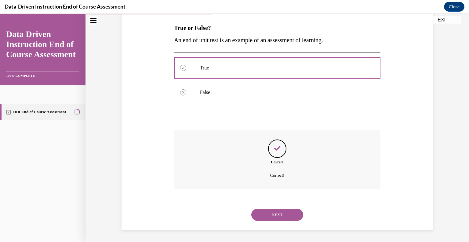
click at [274, 212] on button "NEXT" at bounding box center [278, 214] width 52 height 12
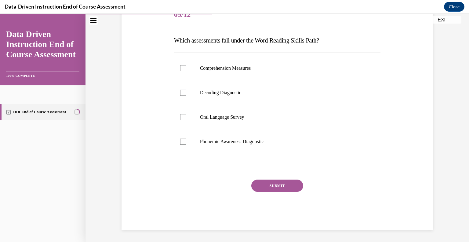
scroll to position [68, 0]
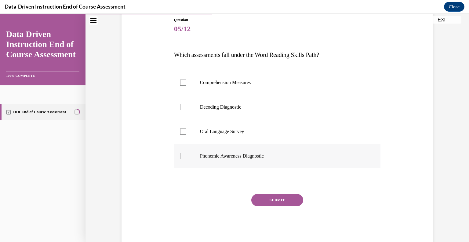
click at [183, 156] on div at bounding box center [183, 156] width 6 height 6
click at [183, 156] on input "Phonemic Awareness Diagnostic" at bounding box center [183, 156] width 6 height 6
checkbox input "true"
click at [280, 203] on button "SUBMIT" at bounding box center [278, 200] width 52 height 12
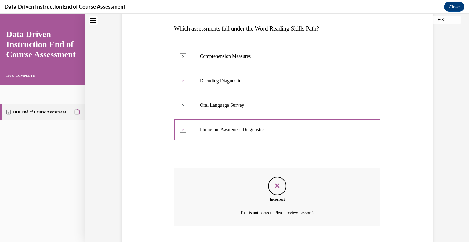
scroll to position [131, 0]
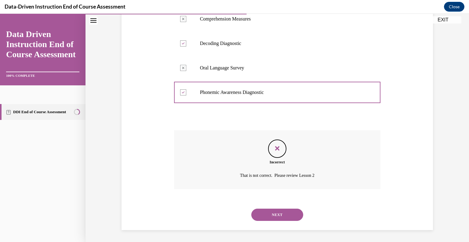
click at [284, 213] on button "NEXT" at bounding box center [278, 214] width 52 height 12
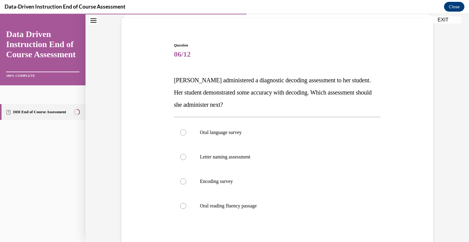
scroll to position [43, 0]
click at [180, 181] on div at bounding box center [183, 181] width 6 height 6
click at [180, 181] on input "Encoding survey" at bounding box center [183, 181] width 6 height 6
radio input "true"
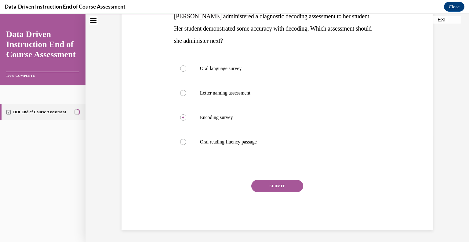
click at [289, 186] on button "SUBMIT" at bounding box center [278, 186] width 52 height 12
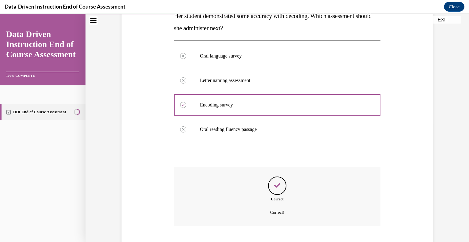
scroll to position [156, 0]
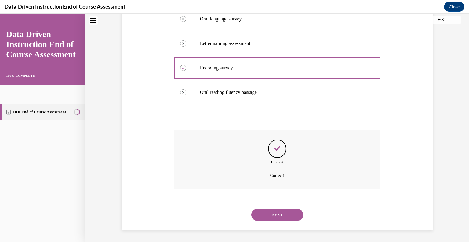
click at [284, 214] on button "NEXT" at bounding box center [278, 214] width 52 height 12
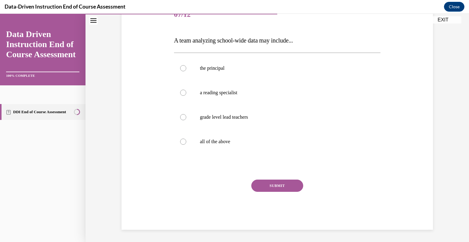
scroll to position [68, 0]
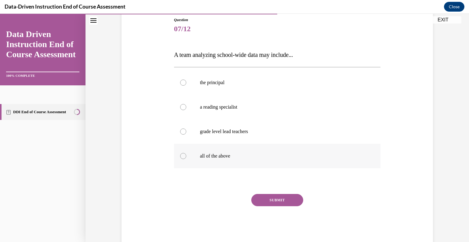
click at [182, 154] on div at bounding box center [183, 156] width 6 height 6
click at [182, 154] on input "all of the above" at bounding box center [183, 156] width 6 height 6
radio input "true"
click at [276, 199] on button "SUBMIT" at bounding box center [278, 200] width 52 height 12
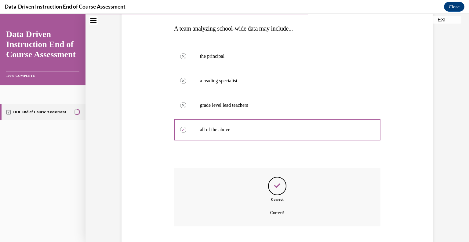
scroll to position [131, 0]
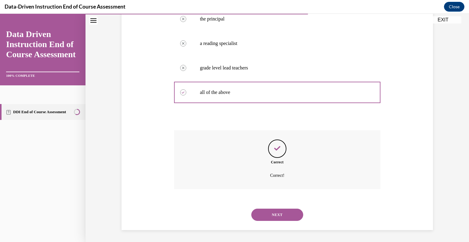
click at [277, 213] on button "NEXT" at bounding box center [278, 214] width 52 height 12
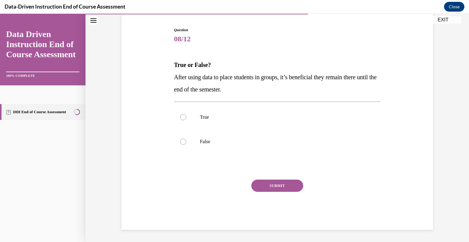
scroll to position [57, 0]
click at [180, 141] on div at bounding box center [183, 142] width 6 height 6
click at [180, 141] on input "False" at bounding box center [183, 142] width 6 height 6
radio input "true"
click at [265, 186] on button "SUBMIT" at bounding box center [278, 186] width 52 height 12
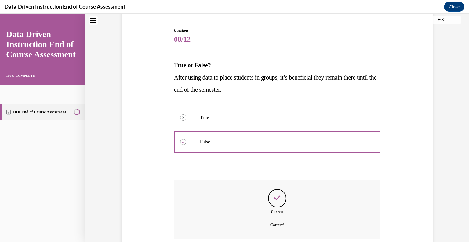
scroll to position [107, 0]
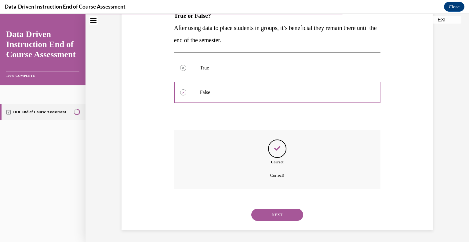
click at [278, 213] on button "NEXT" at bounding box center [278, 214] width 52 height 12
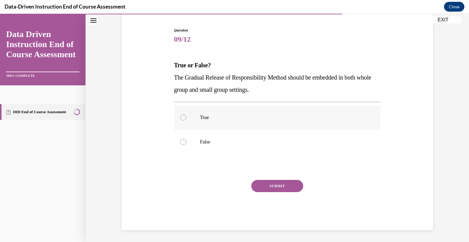
click at [182, 116] on div at bounding box center [183, 117] width 6 height 6
click at [182, 116] on input "True" at bounding box center [183, 117] width 6 height 6
radio input "true"
click at [269, 187] on button "SUBMIT" at bounding box center [278, 186] width 52 height 12
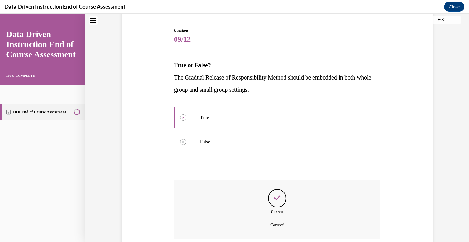
scroll to position [107, 0]
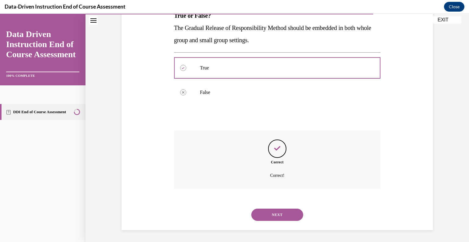
click at [274, 216] on button "NEXT" at bounding box center [278, 214] width 52 height 12
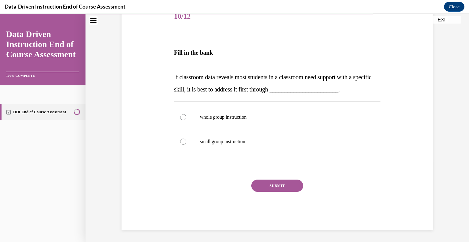
scroll to position [68, 0]
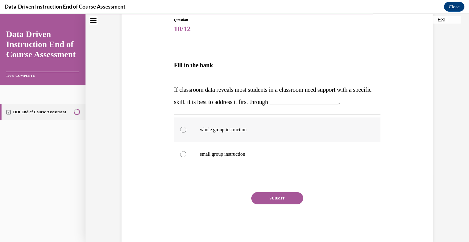
click at [180, 130] on div at bounding box center [183, 130] width 6 height 6
click at [180, 130] on input "whole group instruction" at bounding box center [183, 130] width 6 height 6
radio input "true"
click at [263, 198] on button "SUBMIT" at bounding box center [278, 198] width 52 height 12
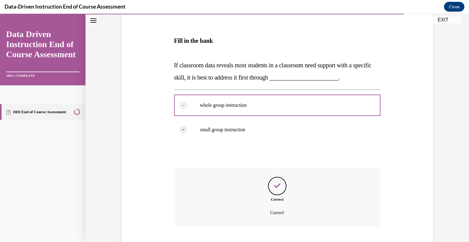
scroll to position [130, 0]
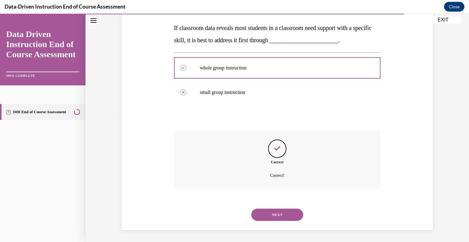
click at [272, 212] on button "NEXT" at bounding box center [278, 214] width 52 height 12
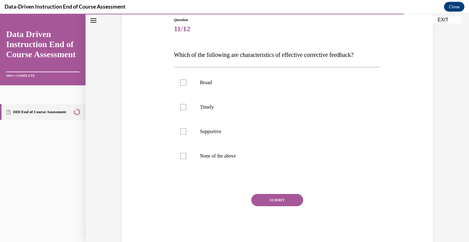
click at [272, 212] on div "SUBMIT" at bounding box center [277, 209] width 207 height 31
drag, startPoint x: 272, startPoint y: 212, endPoint x: 182, endPoint y: 131, distance: 120.7
click at [182, 131] on div at bounding box center [183, 131] width 6 height 6
click at [182, 131] on input "Supportive" at bounding box center [183, 131] width 6 height 6
checkbox input "true"
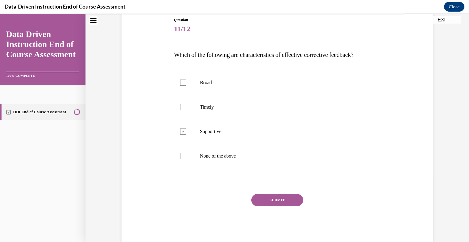
click at [279, 197] on button "SUBMIT" at bounding box center [278, 200] width 52 height 12
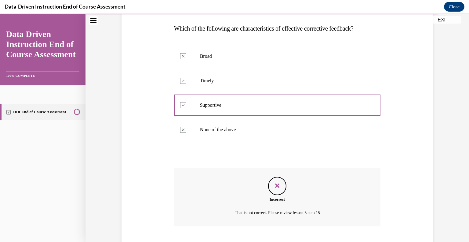
scroll to position [131, 0]
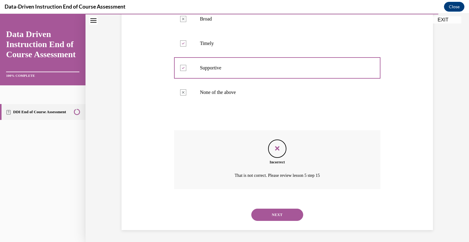
click at [278, 215] on button "NEXT" at bounding box center [278, 214] width 52 height 12
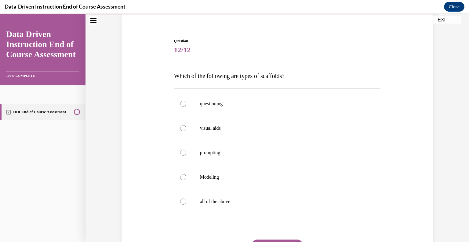
scroll to position [48, 0]
click at [181, 201] on div at bounding box center [183, 200] width 6 height 6
click at [181, 201] on input "all of the above" at bounding box center [183, 200] width 6 height 6
radio input "true"
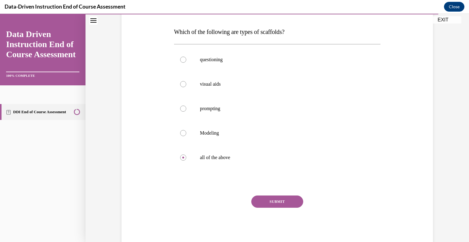
scroll to position [91, 0]
click at [277, 198] on button "SUBMIT" at bounding box center [278, 201] width 52 height 12
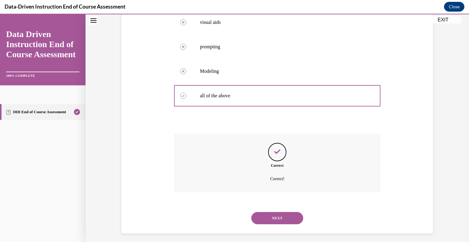
scroll to position [156, 0]
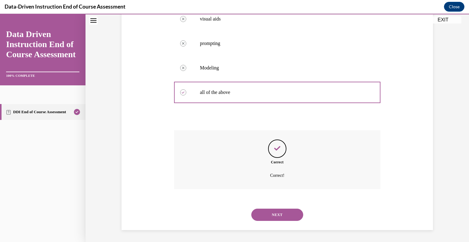
click at [278, 216] on button "NEXT" at bounding box center [278, 214] width 52 height 12
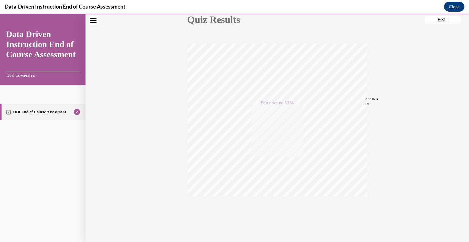
scroll to position [85, 0]
click at [450, 22] on button "EXIT" at bounding box center [443, 19] width 37 height 7
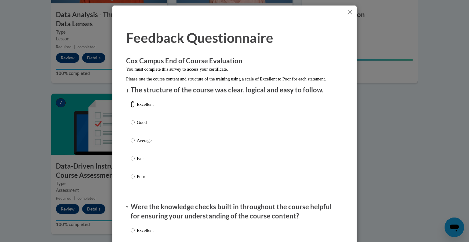
click at [131, 108] on input "Excellent" at bounding box center [133, 104] width 4 height 7
radio input "true"
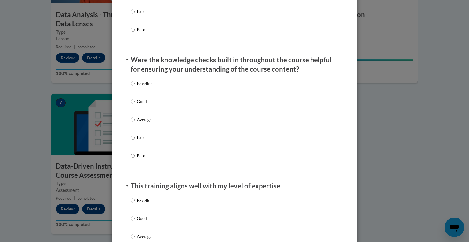
scroll to position [148, 0]
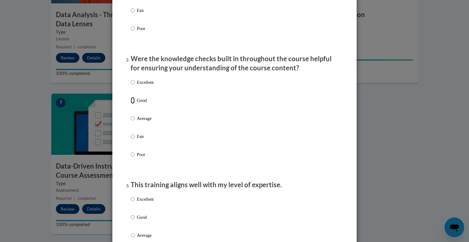
click at [131, 104] on input "Good" at bounding box center [133, 100] width 4 height 7
radio input "true"
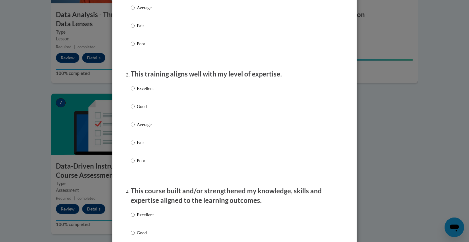
scroll to position [260, 0]
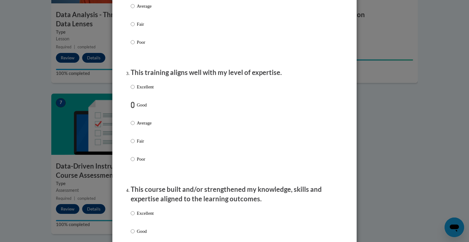
click at [131, 108] on input "Good" at bounding box center [133, 104] width 4 height 7
radio input "true"
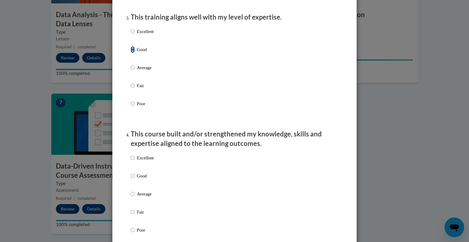
scroll to position [317, 0]
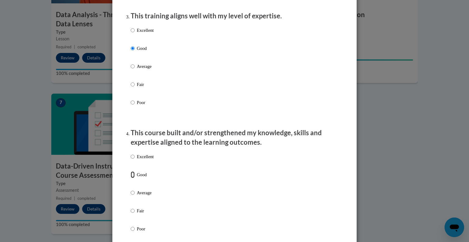
click at [131, 178] on input "Good" at bounding box center [133, 174] width 4 height 7
radio input "true"
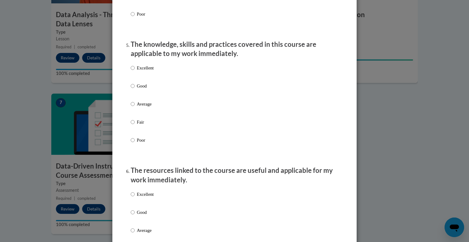
scroll to position [531, 0]
click at [143, 97] on label "Good" at bounding box center [142, 90] width 23 height 17
click at [135, 89] on input "Good" at bounding box center [133, 85] width 4 height 7
radio input "true"
click at [131, 215] on input "Good" at bounding box center [133, 211] width 4 height 7
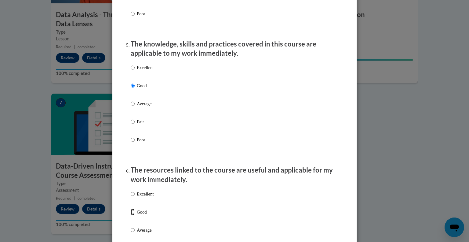
radio input "true"
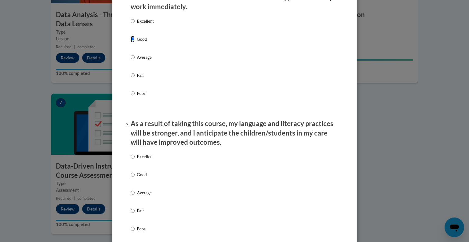
scroll to position [707, 0]
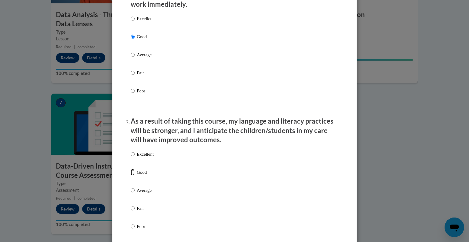
click at [131, 175] on input "Good" at bounding box center [133, 172] width 4 height 7
radio input "true"
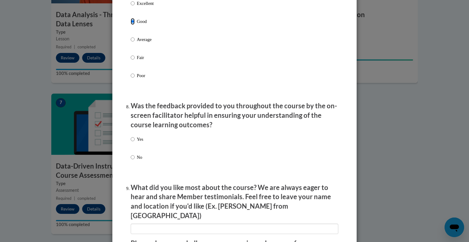
scroll to position [872, 0]
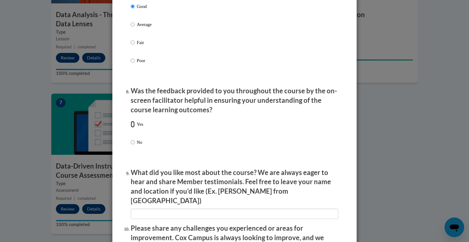
click at [131, 127] on input "Yes" at bounding box center [133, 124] width 4 height 7
radio input "true"
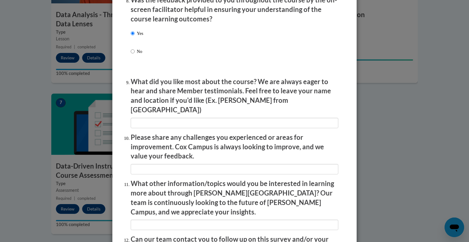
scroll to position [1031, 0]
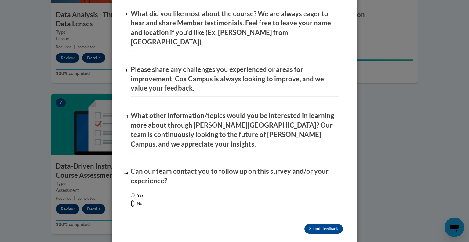
click at [132, 200] on input "No" at bounding box center [133, 203] width 4 height 7
radio input "true"
click at [316, 224] on input "Submit feedback" at bounding box center [324, 229] width 39 height 10
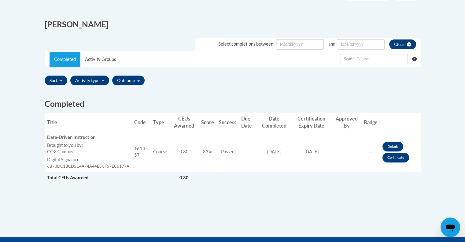
scroll to position [151, 0]
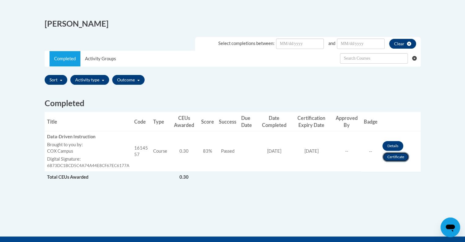
click at [394, 158] on link "Certificate" at bounding box center [395, 157] width 27 height 10
